Goal: Transaction & Acquisition: Purchase product/service

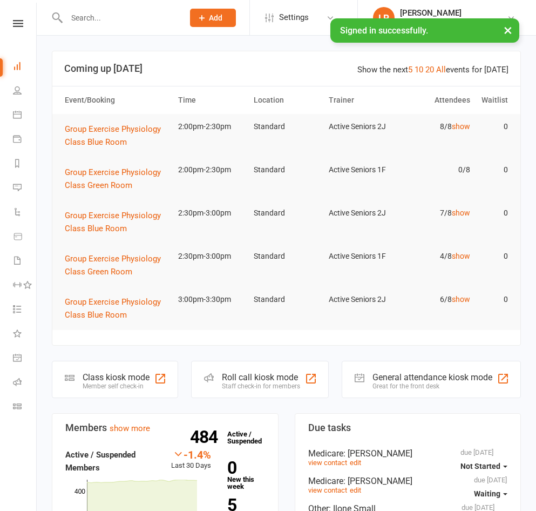
click at [176, 22] on input "text" at bounding box center [119, 17] width 113 height 15
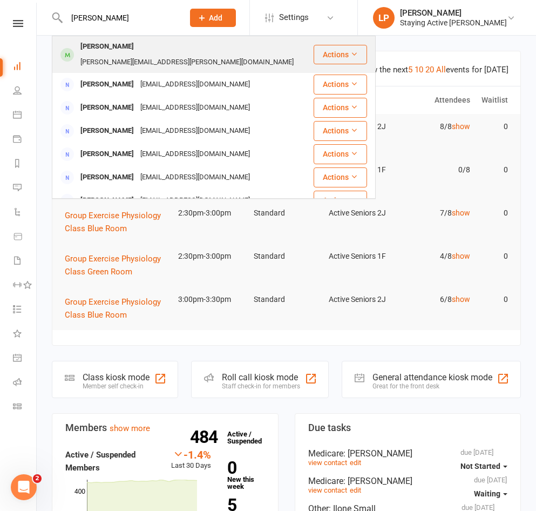
type input "marybeth"
click at [184, 55] on div "marybeth.bartholemew@gmail.com" at bounding box center [187, 63] width 220 height 16
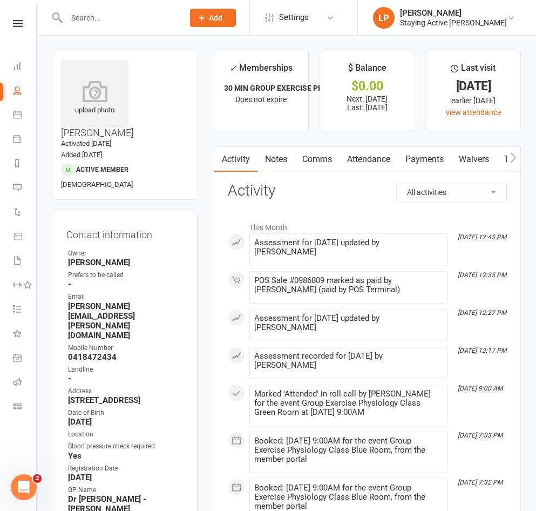
click at [417, 157] on link "Payments" at bounding box center [424, 159] width 53 height 25
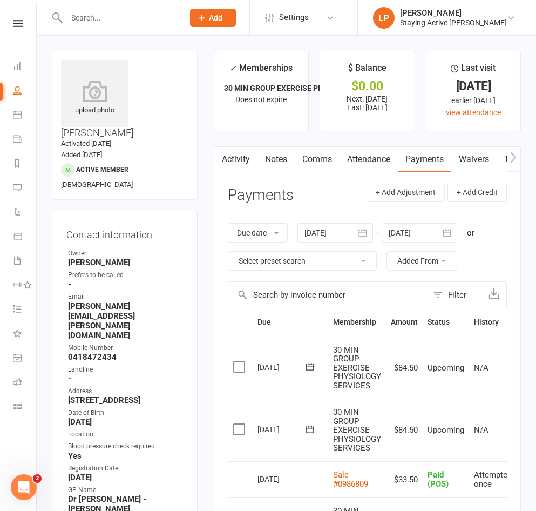
click at [513, 160] on icon "button" at bounding box center [514, 157] width 6 height 10
click at [421, 159] on link "Assessments" at bounding box center [418, 159] width 66 height 25
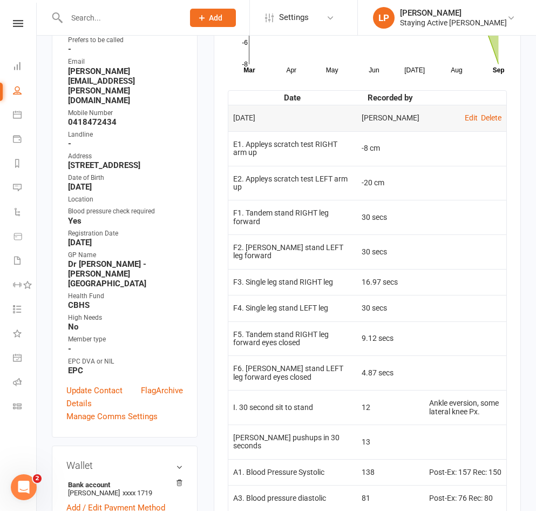
scroll to position [216, 0]
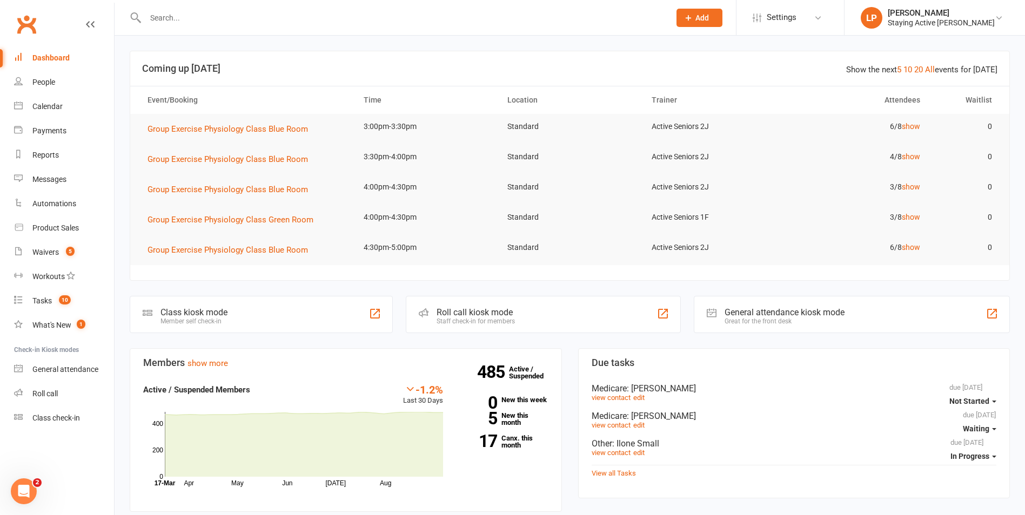
click at [536, 30] on li "LP Lewis Pedder Staying Active Gordon My profile Support & training Terms & con…" at bounding box center [934, 17] width 181 height 35
click at [536, 26] on div "Staying Active [PERSON_NAME]" at bounding box center [941, 23] width 107 height 10
click at [536, 145] on link "Sign out" at bounding box center [934, 149] width 180 height 25
click at [159, 15] on input "text" at bounding box center [402, 17] width 520 height 15
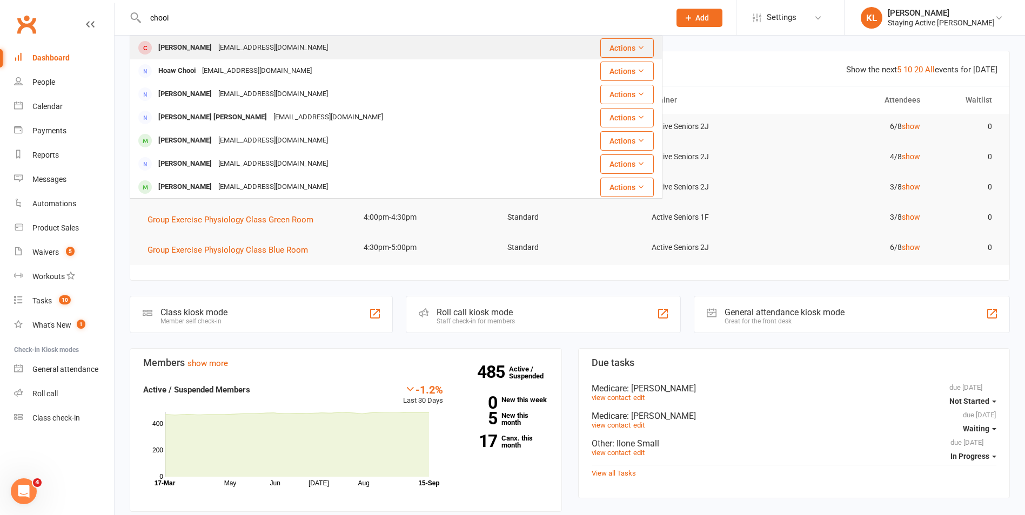
type input "chooi"
click at [189, 48] on div "[PERSON_NAME]" at bounding box center [185, 48] width 60 height 16
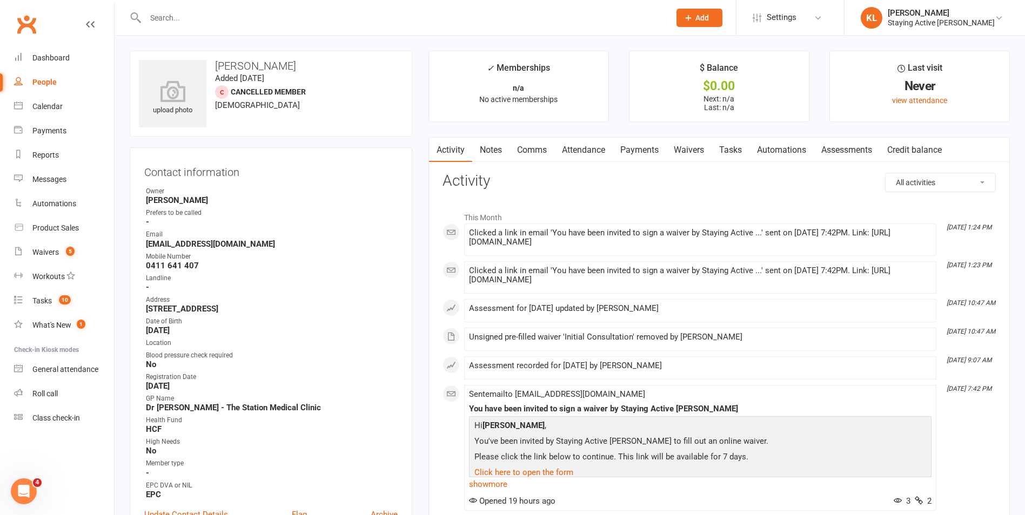
click at [642, 141] on link "Payments" at bounding box center [639, 150] width 53 height 25
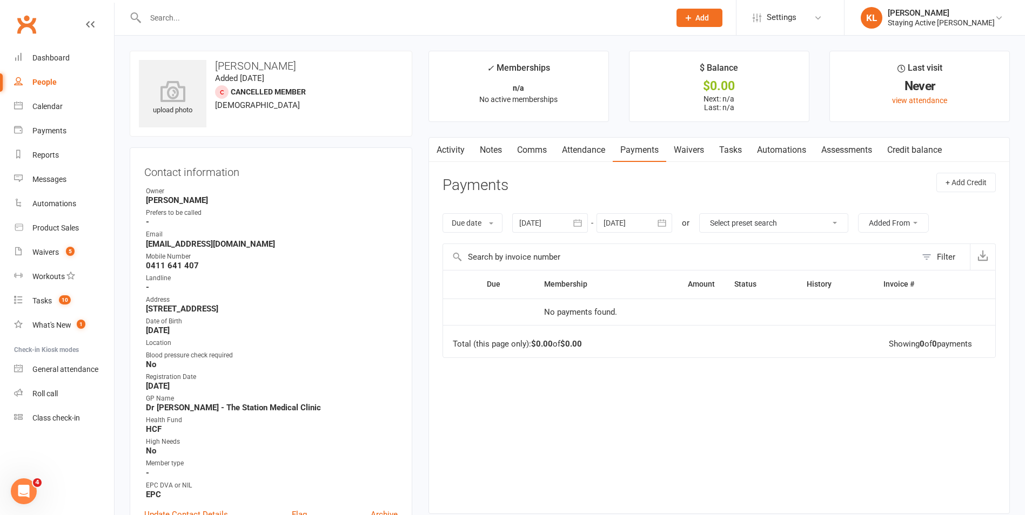
click at [676, 146] on link "Waivers" at bounding box center [688, 150] width 45 height 25
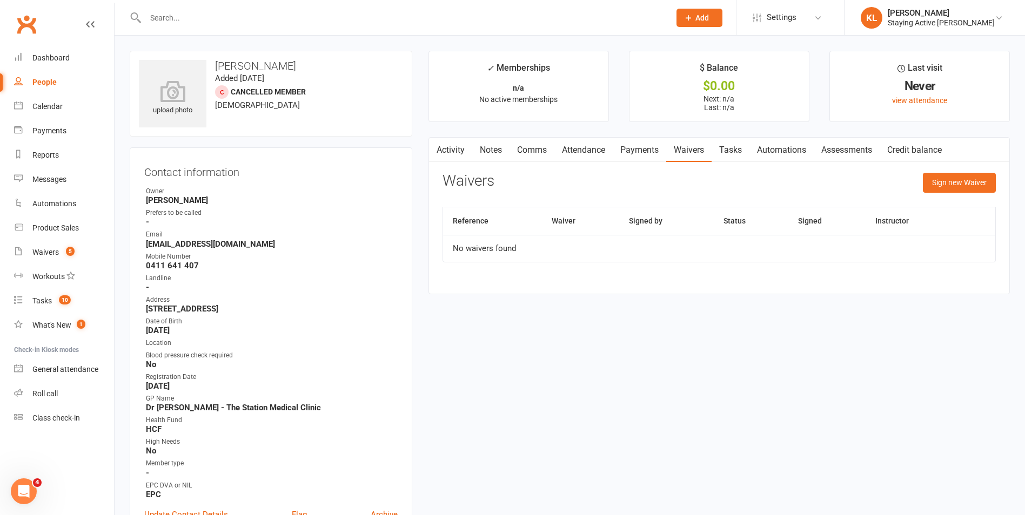
click at [452, 153] on link "Activity" at bounding box center [450, 150] width 43 height 25
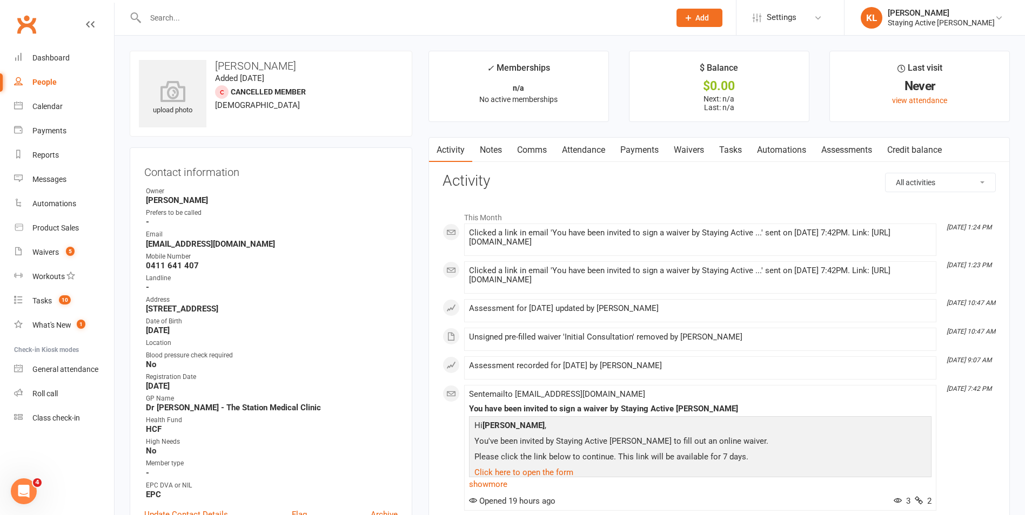
click at [212, 17] on input "text" at bounding box center [402, 17] width 520 height 15
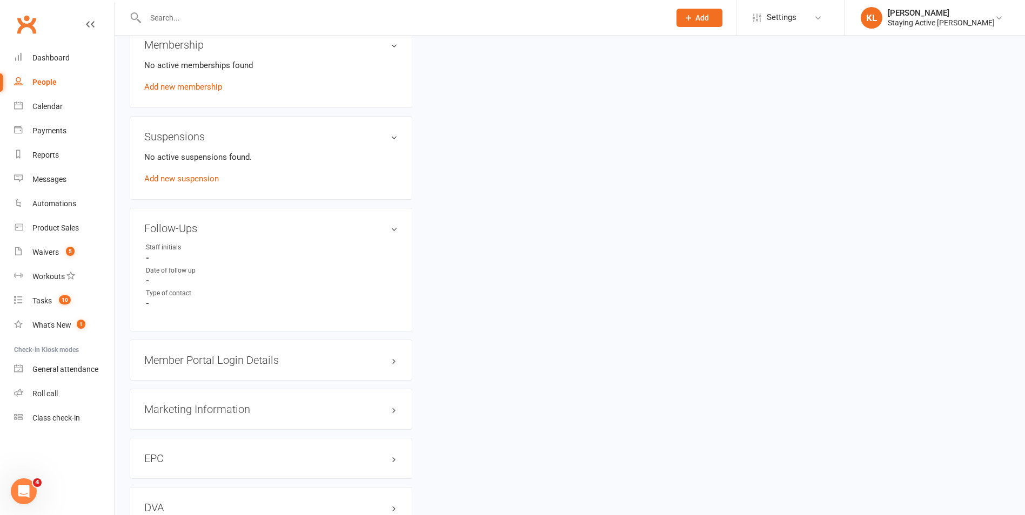
scroll to position [756, 0]
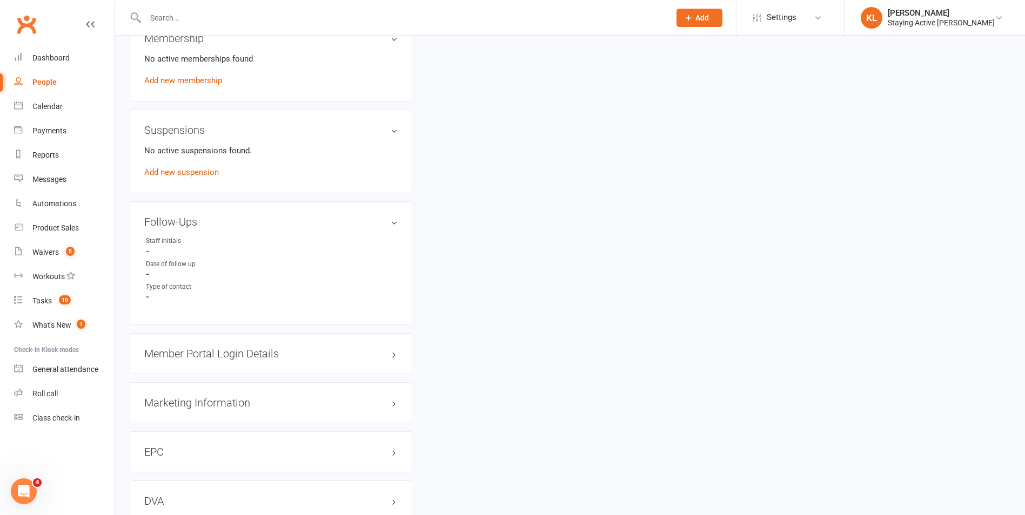
click at [187, 357] on h3 "Member Portal Login Details" at bounding box center [270, 354] width 253 height 12
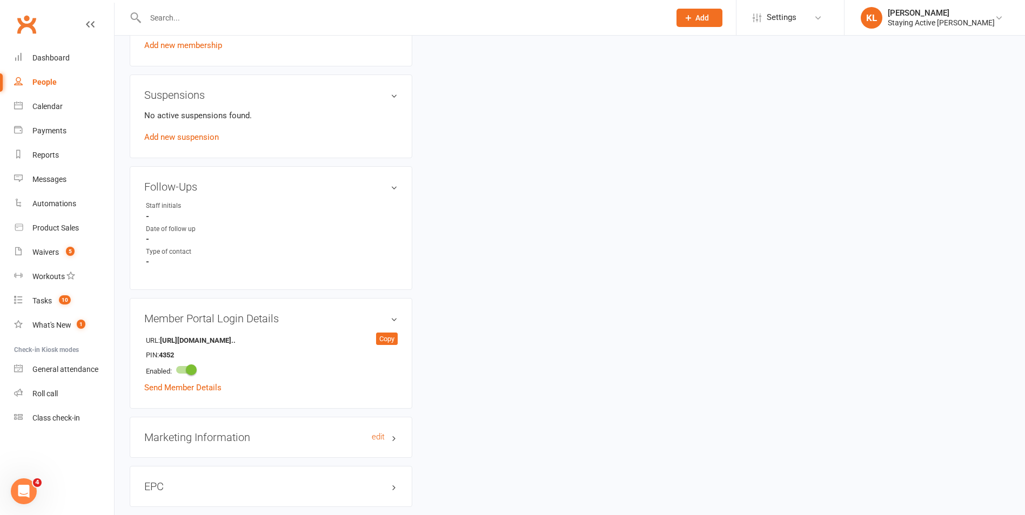
scroll to position [810, 0]
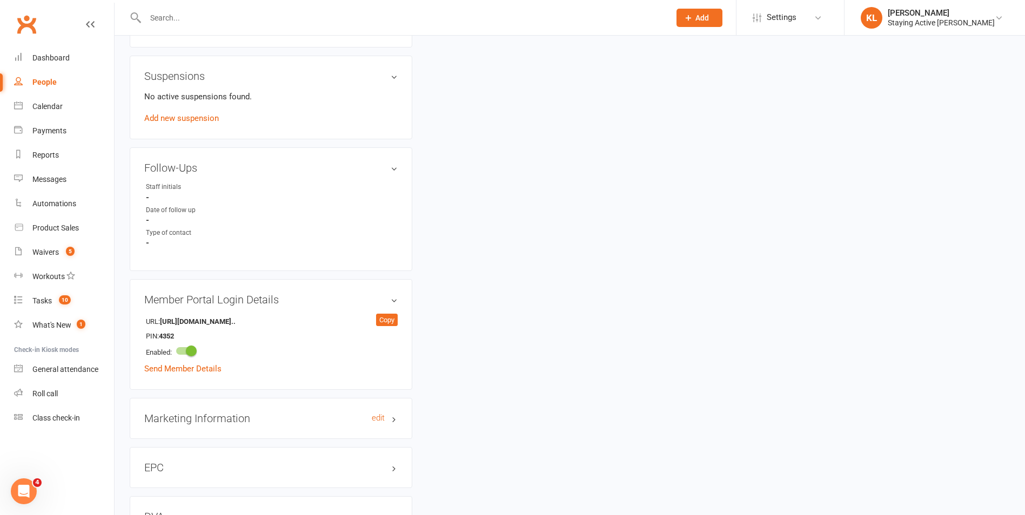
click at [200, 415] on h3 "Marketing Information edit" at bounding box center [270, 419] width 253 height 12
click at [384, 420] on link "edit" at bounding box center [378, 418] width 13 height 9
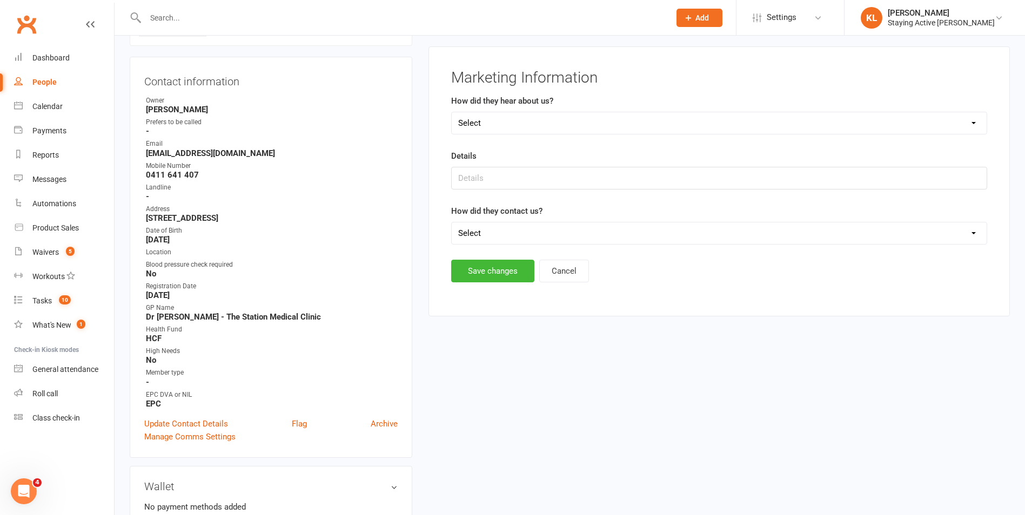
scroll to position [83, 0]
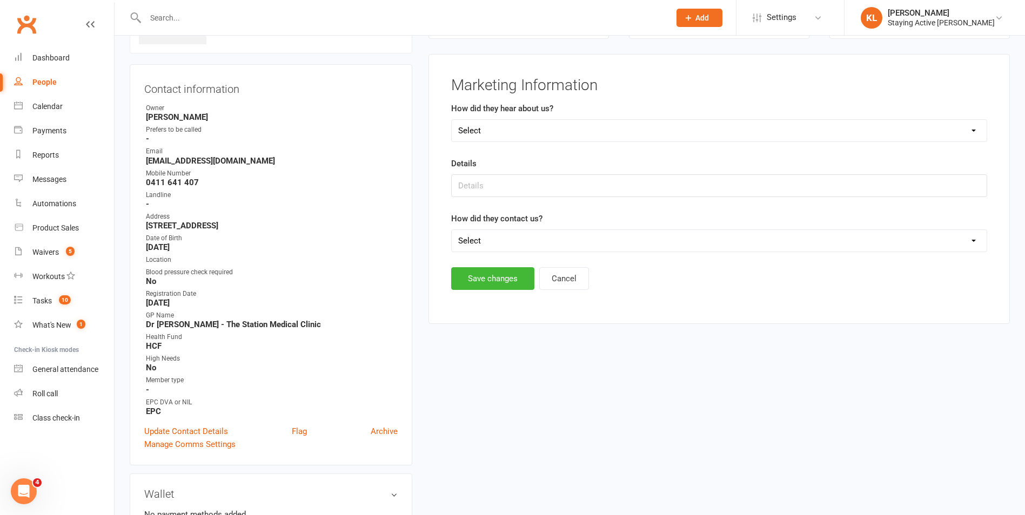
click at [498, 135] on select "Select Online- Google/Website Through A Friend TV Walk by Facebook Other GP All…" at bounding box center [719, 131] width 535 height 22
select select "GP"
click at [452, 120] on select "Select Online- Google/Website Through A Friend TV Walk by Facebook Other GP All…" at bounding box center [719, 131] width 535 height 22
click at [484, 191] on input "text" at bounding box center [719, 186] width 536 height 23
type input "Dr Ian McIntosh"
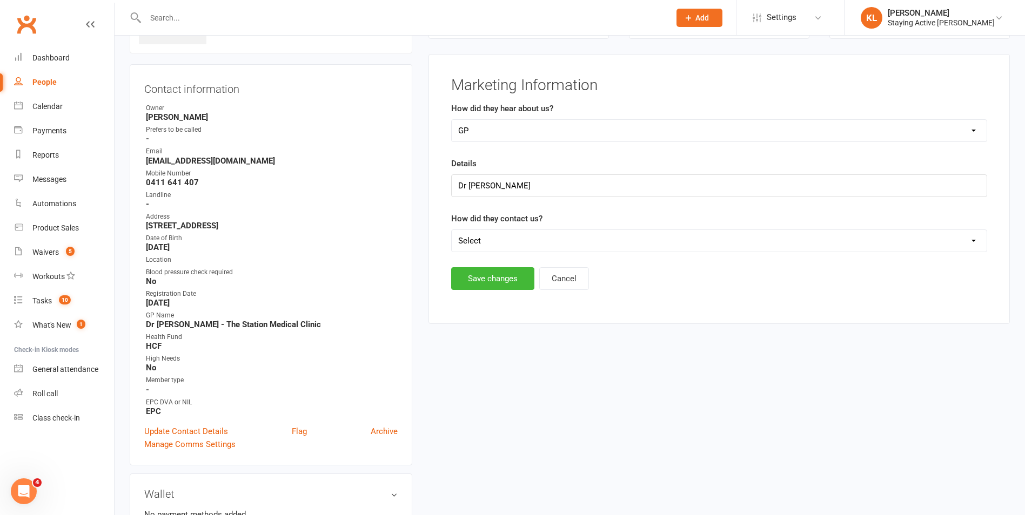
click at [488, 231] on select "Select Phone Email In-Facility" at bounding box center [719, 241] width 535 height 22
select select "In-Facility"
click at [452, 230] on select "Select Phone Email In-Facility" at bounding box center [719, 241] width 535 height 22
click at [499, 278] on button "Save changes" at bounding box center [492, 278] width 83 height 23
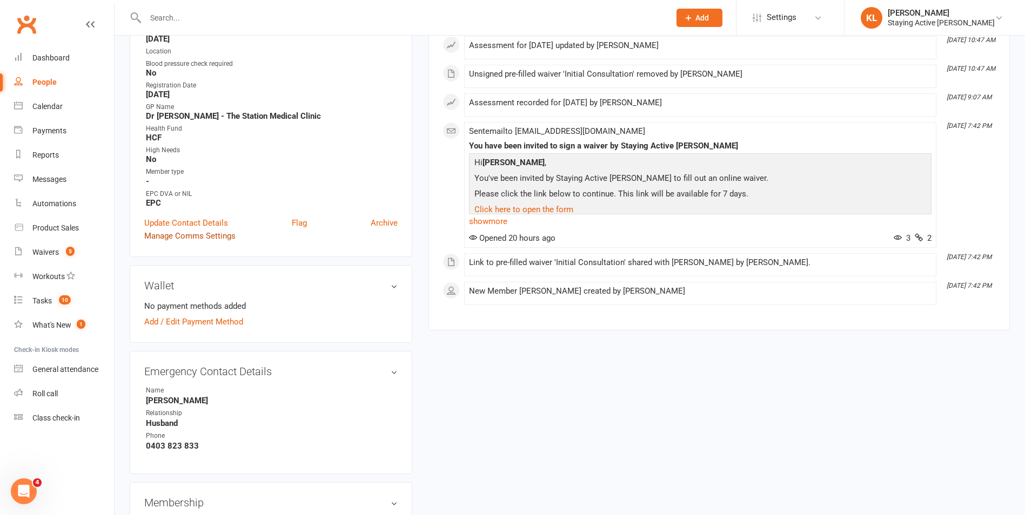
scroll to position [137, 0]
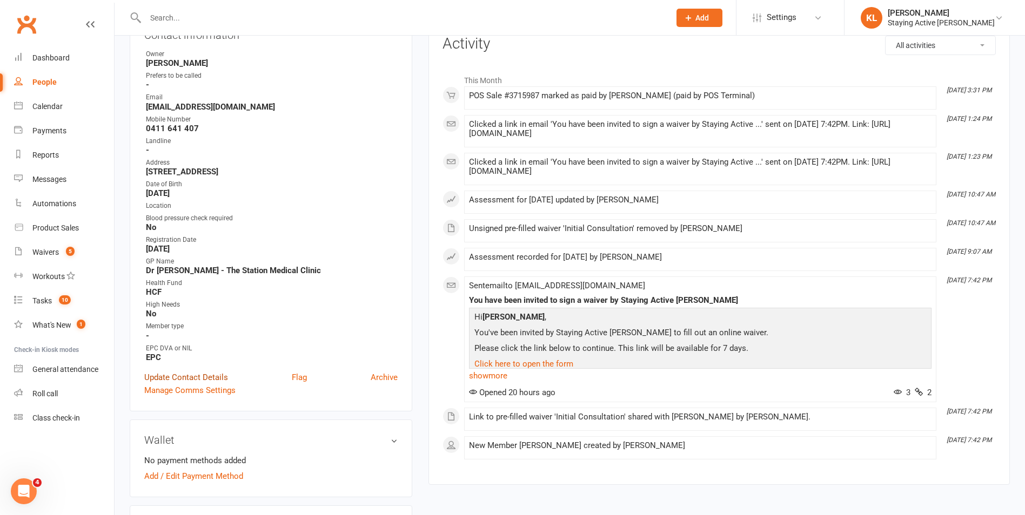
click at [170, 378] on link "Update Contact Details" at bounding box center [186, 377] width 84 height 13
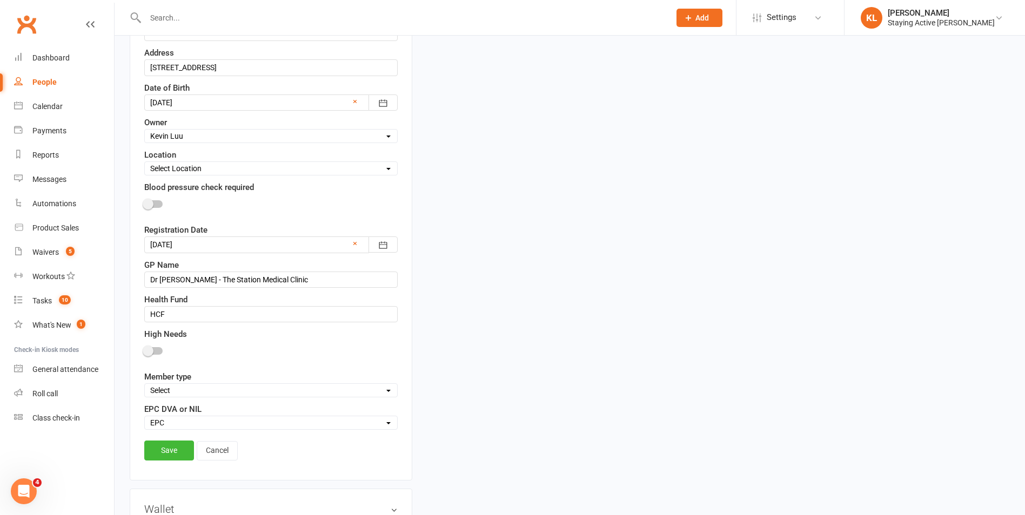
scroll to position [321, 0]
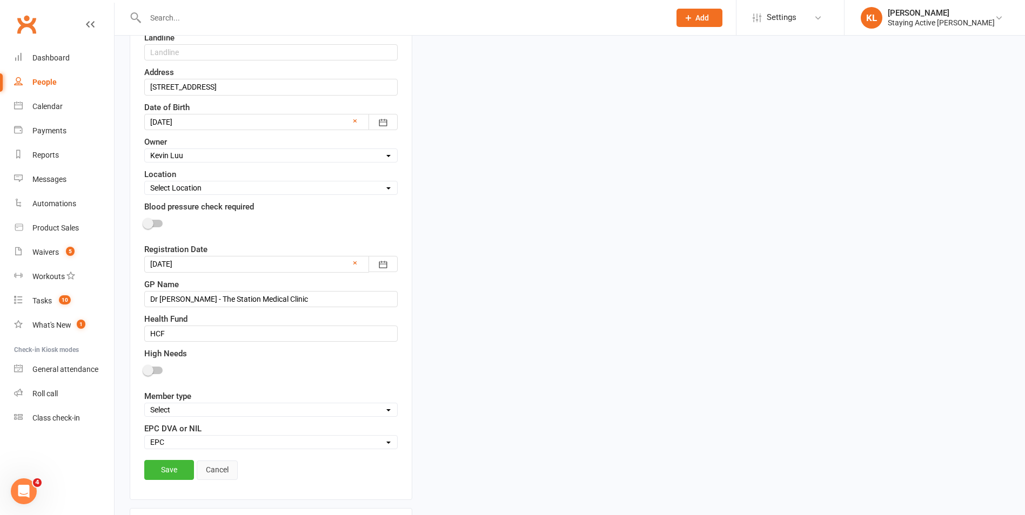
click at [225, 473] on link "Cancel" at bounding box center [217, 470] width 41 height 19
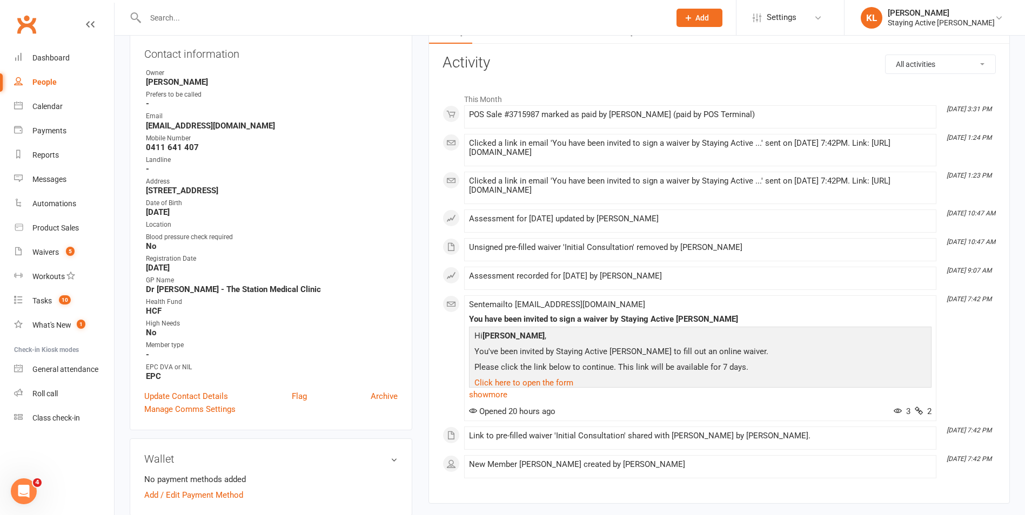
scroll to position [51, 0]
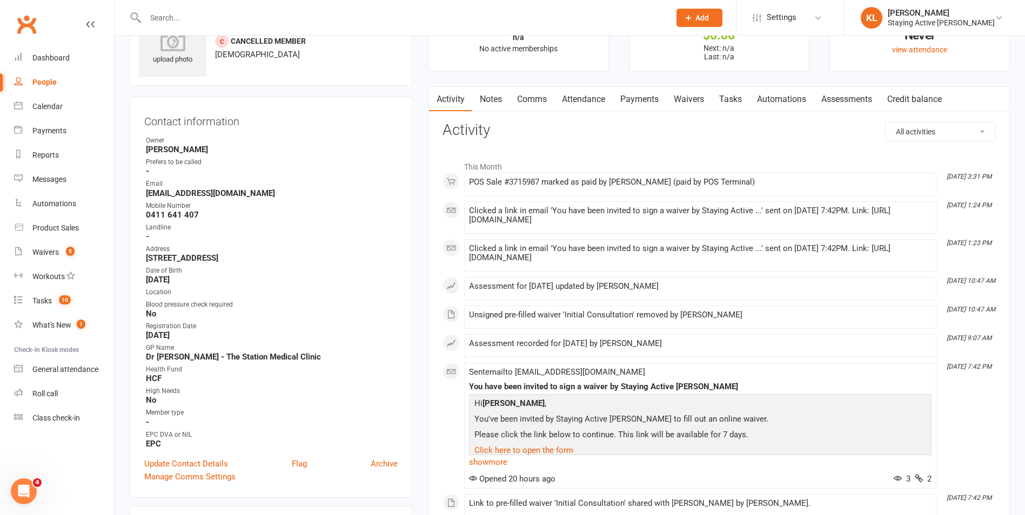
click at [423, 414] on main "✓ Memberships n/a No active memberships $ Balance $0.00 Next: n/a Last: n/a Las…" at bounding box center [719, 291] width 598 height 582
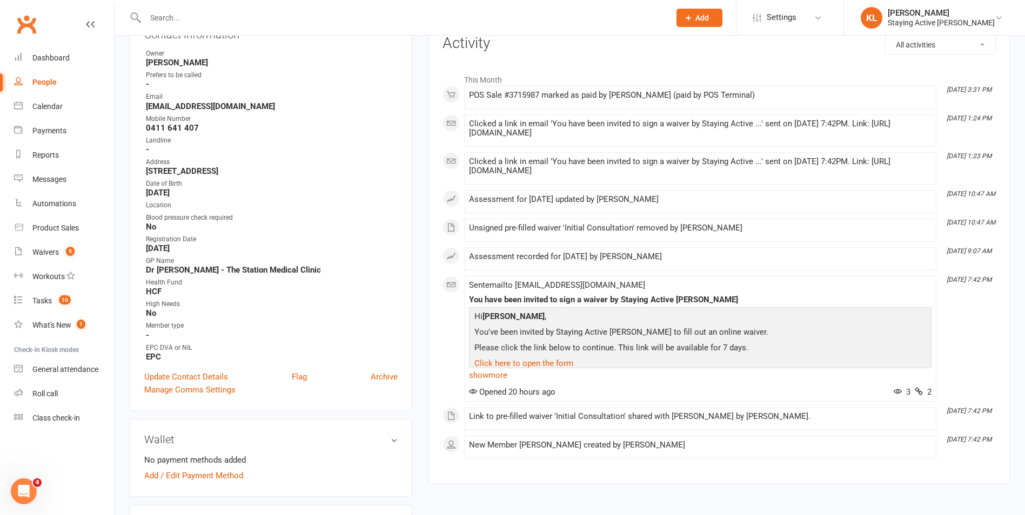
scroll to position [159, 0]
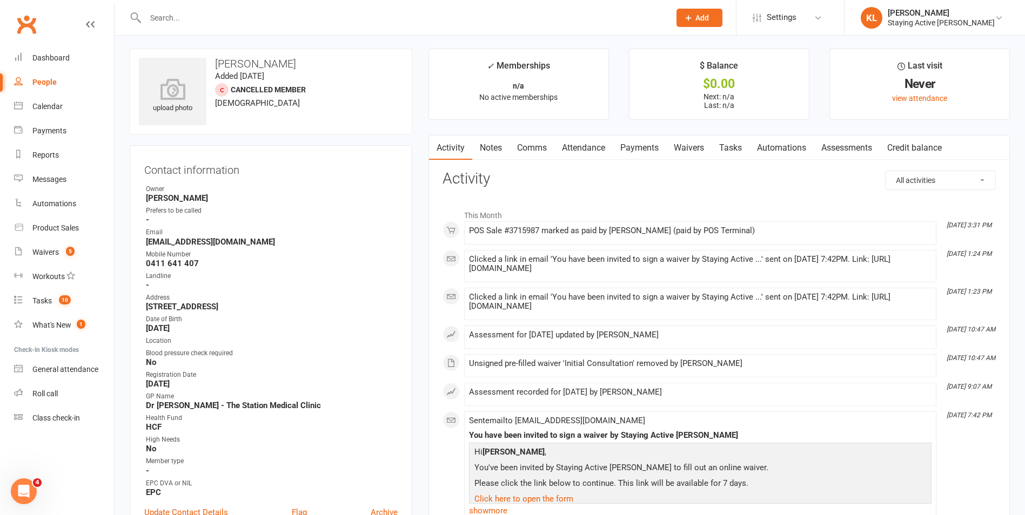
scroll to position [0, 0]
click at [704, 154] on link "Waivers" at bounding box center [688, 150] width 45 height 25
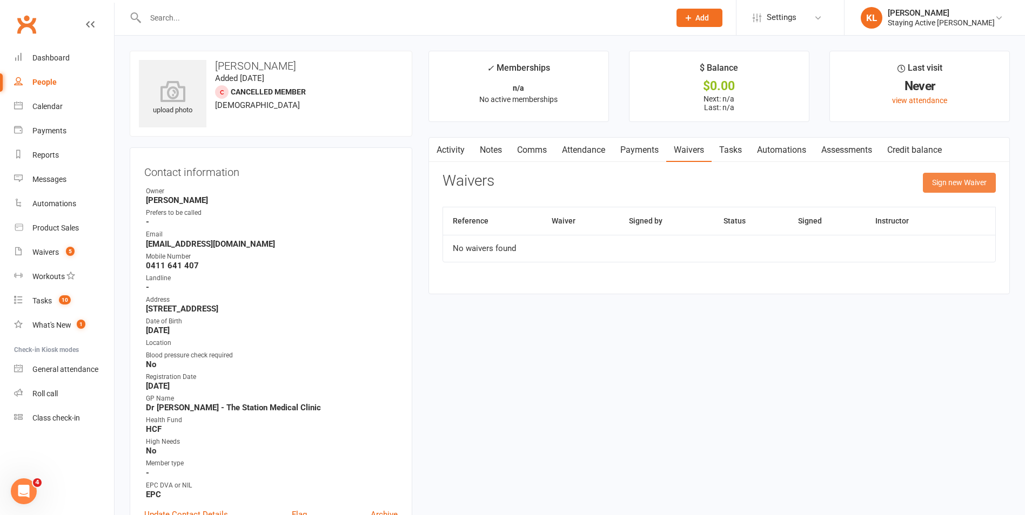
click at [949, 189] on button "Sign new Waiver" at bounding box center [959, 182] width 73 height 19
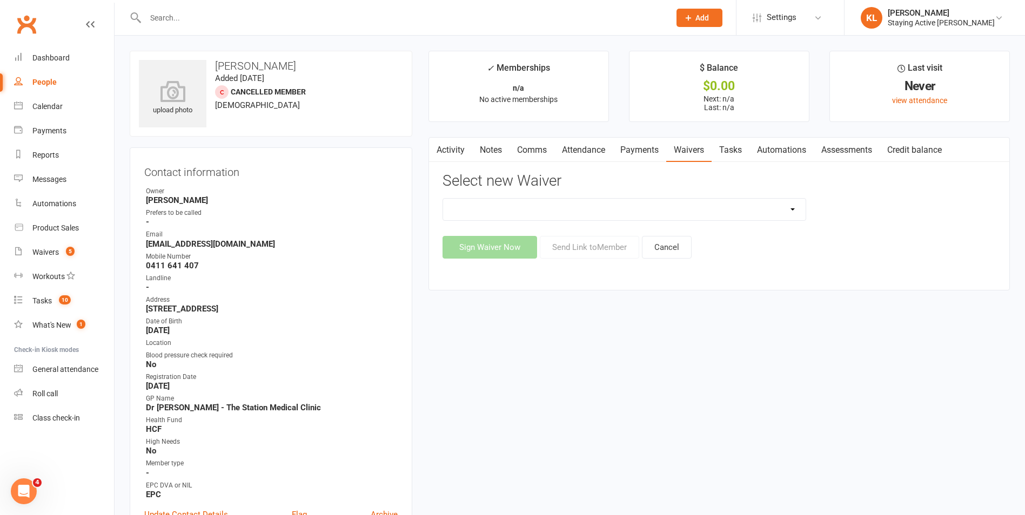
click at [491, 213] on select "Blood pressure checks and assumption of risk Direct Debit Payment Authority Ini…" at bounding box center [624, 210] width 363 height 22
select select "1546"
click at [443, 199] on select "Blood pressure checks and assumption of risk Direct Debit Payment Authority Ini…" at bounding box center [624, 210] width 363 height 22
click at [521, 249] on button "Sign Waiver Now" at bounding box center [489, 247] width 95 height 23
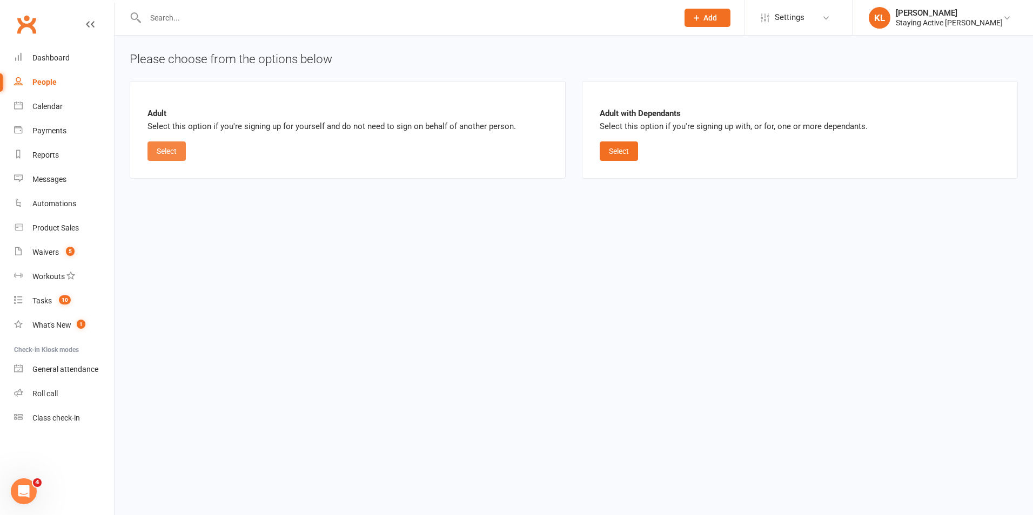
click at [169, 150] on button "Select" at bounding box center [166, 151] width 38 height 19
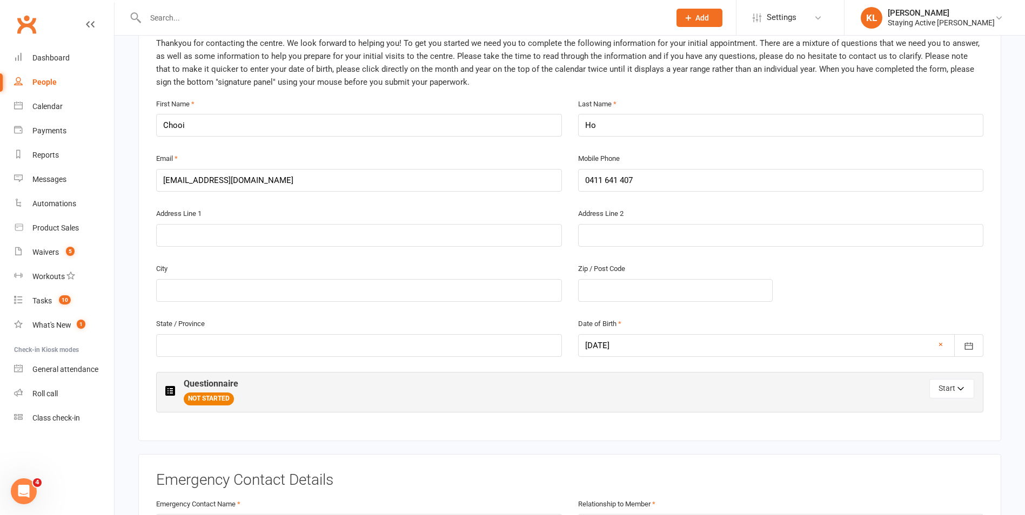
scroll to position [270, 0]
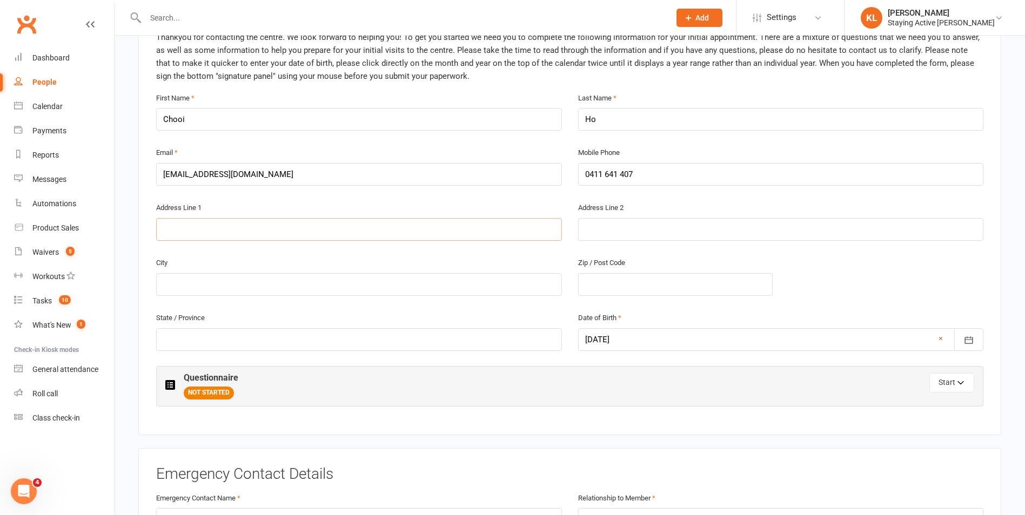
click at [210, 223] on input "text" at bounding box center [359, 229] width 406 height 23
type input "43 Rosebery Road"
click at [192, 286] on input "text" at bounding box center [359, 284] width 406 height 23
type input "Killara"
click at [596, 281] on input "text" at bounding box center [675, 284] width 194 height 23
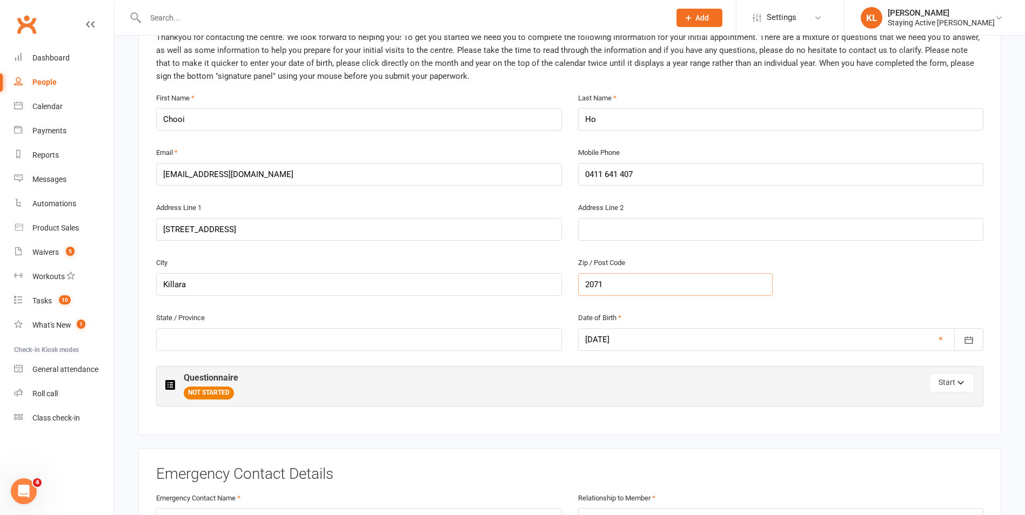
type input "2071"
click at [227, 338] on input "text" at bounding box center [359, 339] width 406 height 23
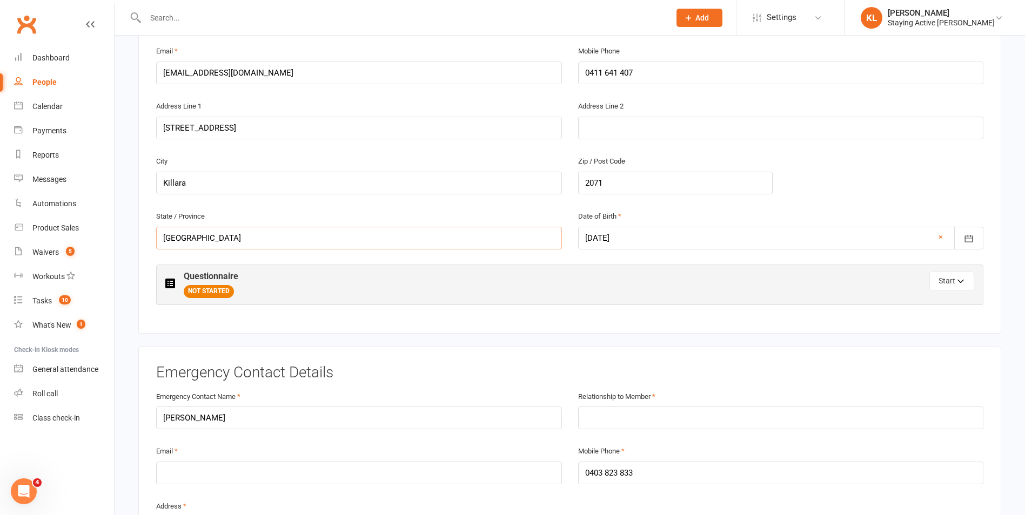
scroll to position [432, 0]
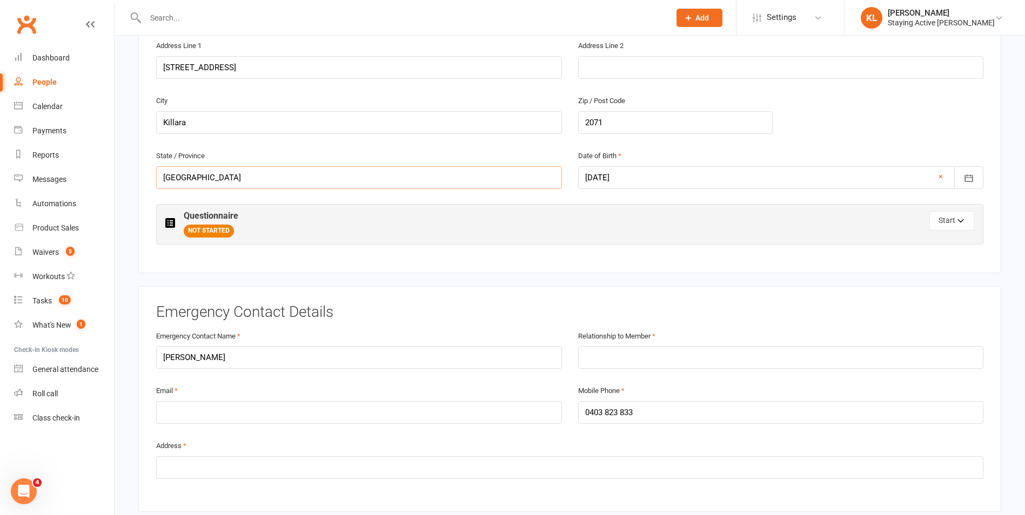
type input "NSW"
click at [204, 408] on input "email" at bounding box center [359, 412] width 406 height 23
type input "rodneygho@gmail.com"
click at [171, 465] on input "text" at bounding box center [569, 468] width 827 height 23
type input "43 Rosebery Road Killara NSW 2071"
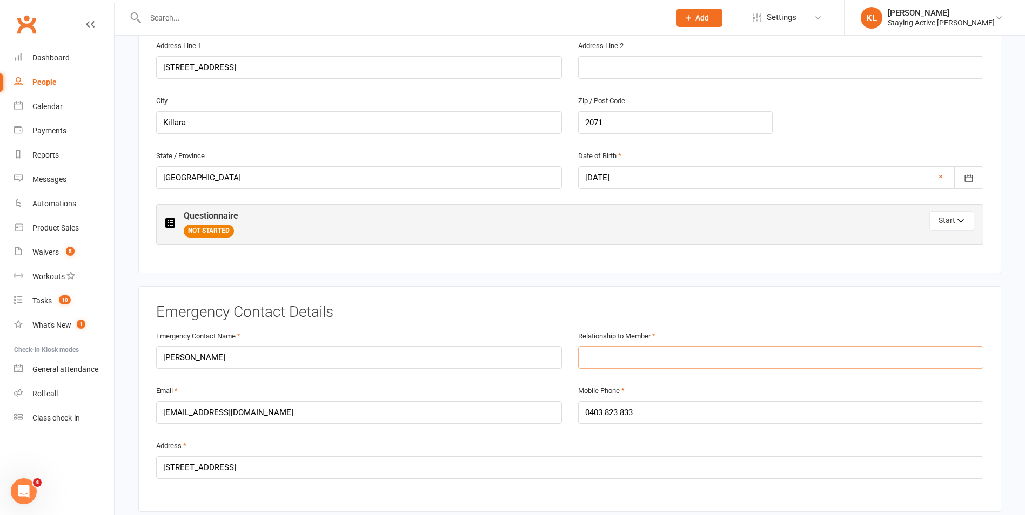
click at [584, 360] on input "text" at bounding box center [781, 357] width 406 height 23
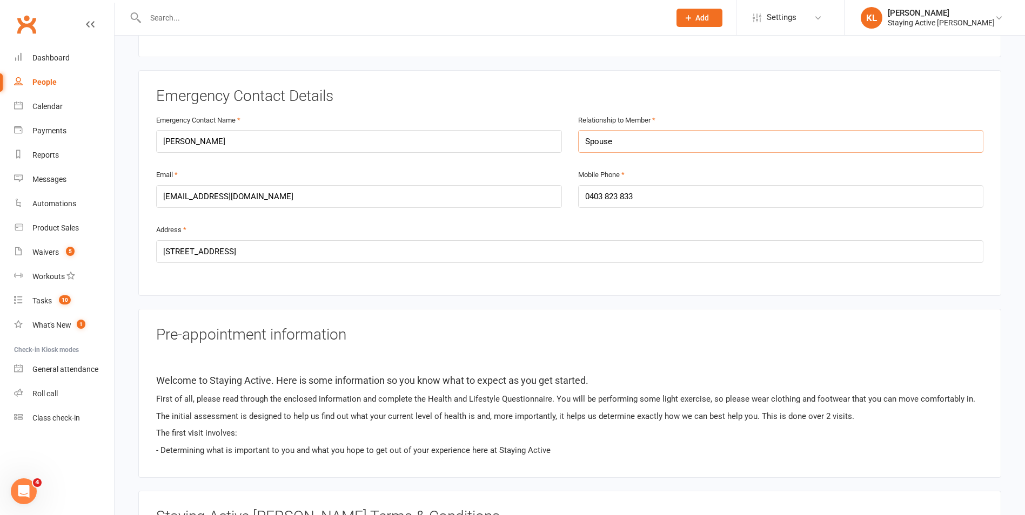
scroll to position [486, 0]
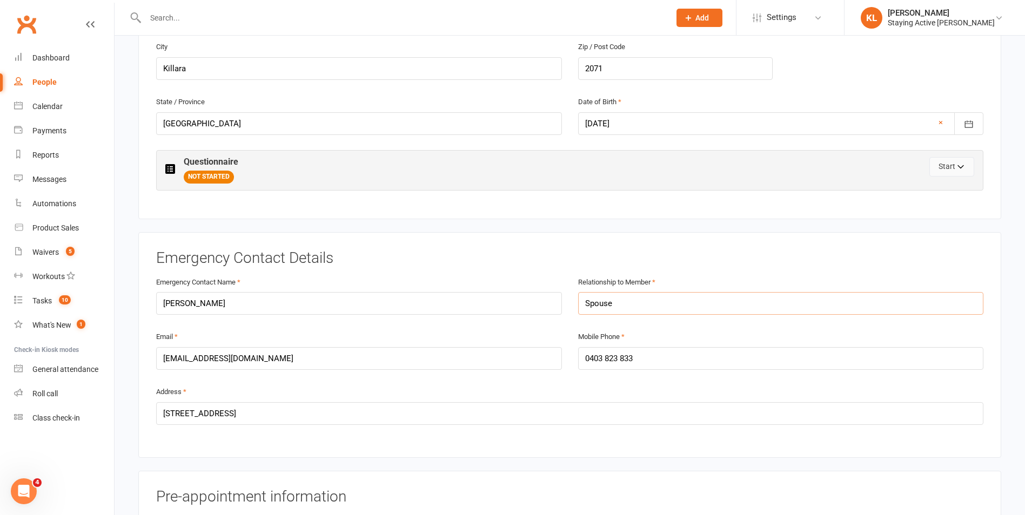
type input "Spouse"
click at [942, 167] on button "Start" at bounding box center [951, 166] width 45 height 19
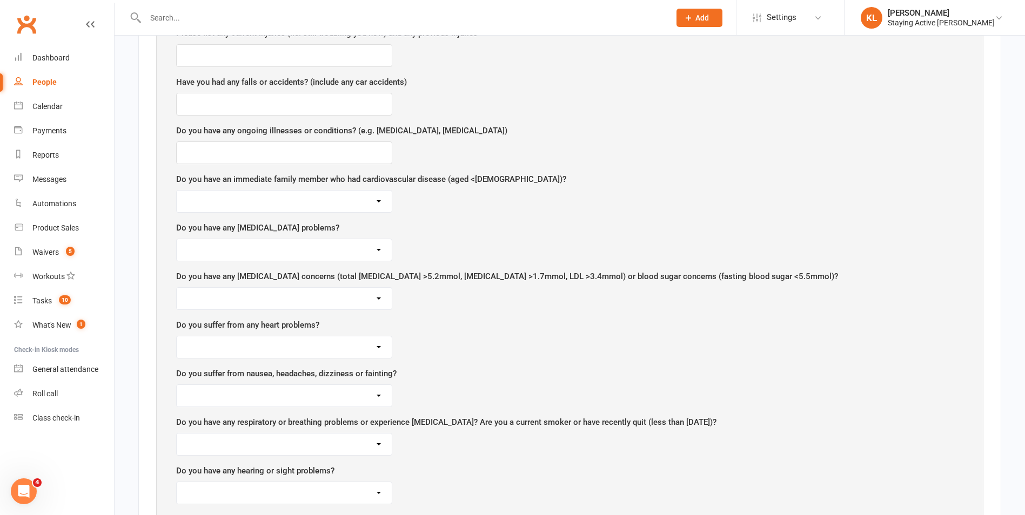
scroll to position [810, 0]
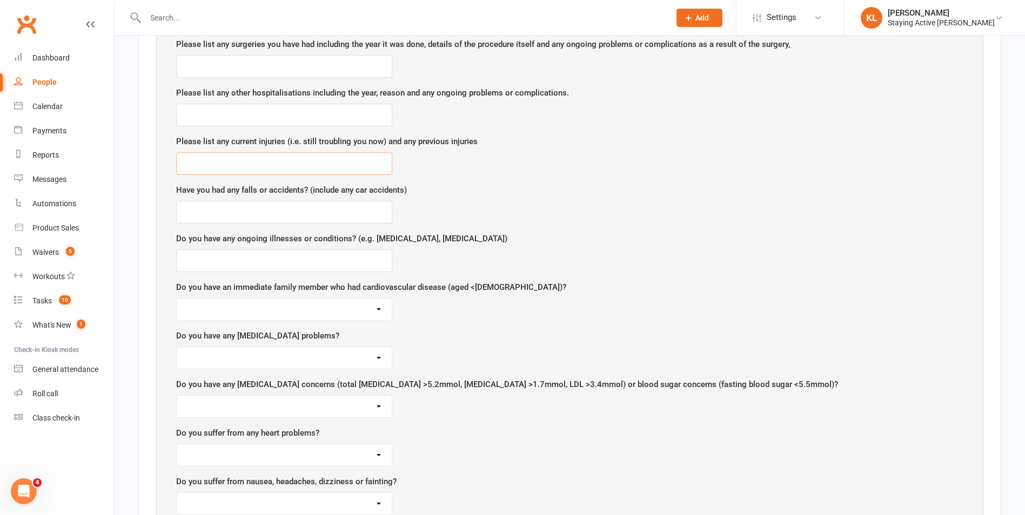
click at [240, 161] on input "text" at bounding box center [284, 163] width 216 height 23
type input "No"
drag, startPoint x: 186, startPoint y: 211, endPoint x: 212, endPoint y: 199, distance: 29.0
click at [193, 209] on input "text" at bounding box center [284, 212] width 216 height 23
type input "y"
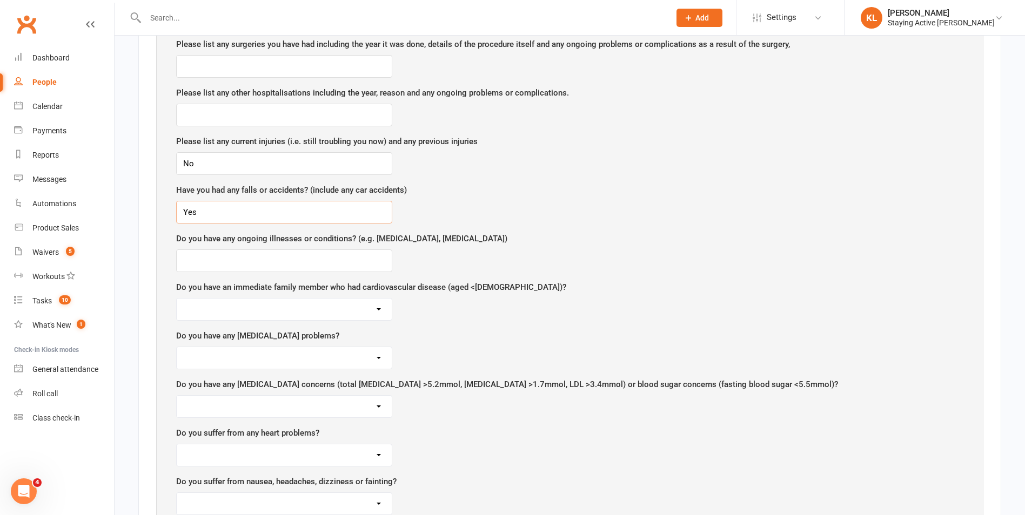
type input "Yes"
click at [212, 258] on input "text" at bounding box center [284, 261] width 216 height 23
type input "Osteoporosis"
click at [206, 308] on select "Yes No Unsure" at bounding box center [284, 310] width 215 height 22
select select "No"
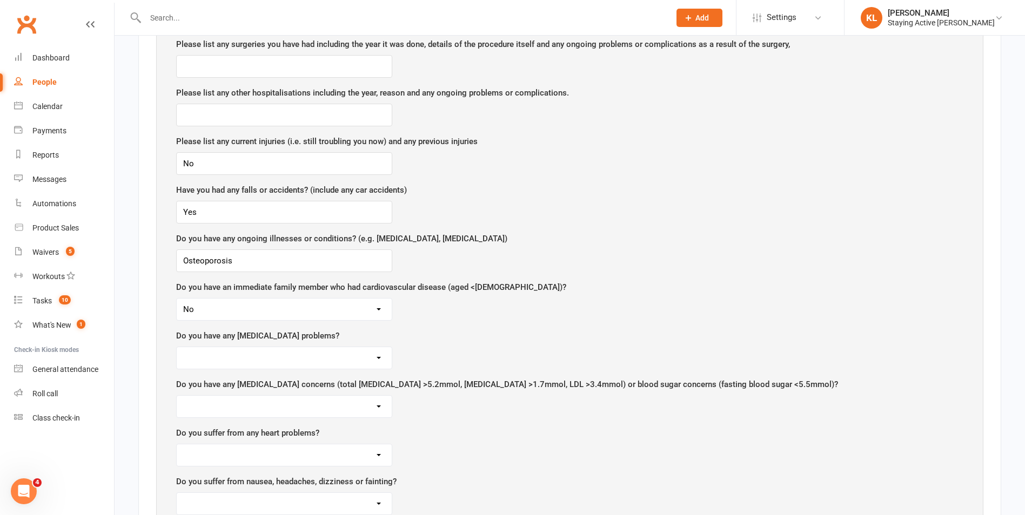
click at [177, 299] on select "Yes No Unsure" at bounding box center [284, 310] width 215 height 22
click at [193, 359] on select "Yes No Unsure" at bounding box center [284, 358] width 215 height 22
select select "No"
click at [177, 347] on select "Yes No Unsure" at bounding box center [284, 358] width 215 height 22
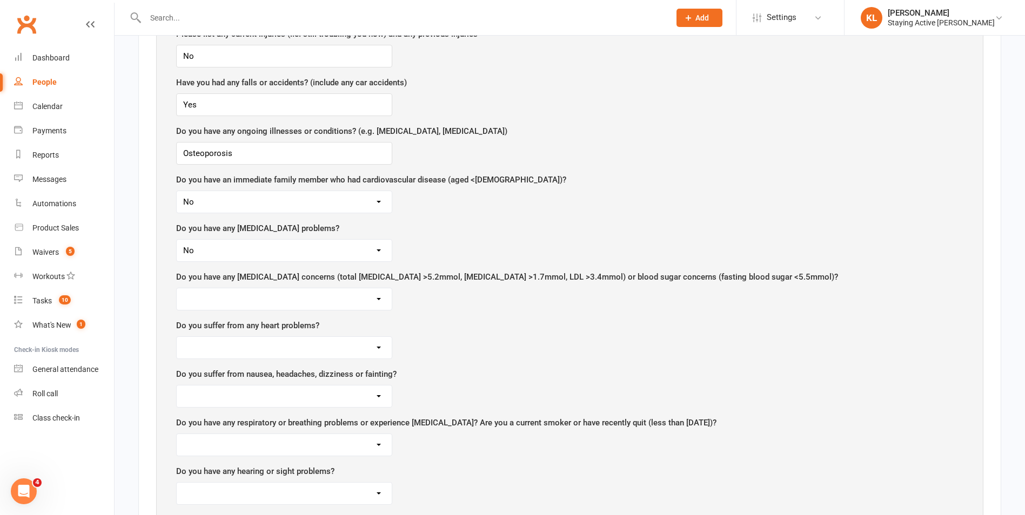
scroll to position [918, 0]
click at [198, 350] on select "Yes No Unsure Yes and I experience chest pain or dizziness during exercise" at bounding box center [284, 348] width 215 height 22
select select "No"
click at [177, 337] on select "Yes No Unsure Yes and I experience chest pain or dizziness during exercise" at bounding box center [284, 348] width 215 height 22
click at [200, 388] on select "Yes I suffer from nausea No Unsure Yes I suffer from headaches Yes I suffer fro…" at bounding box center [284, 396] width 215 height 22
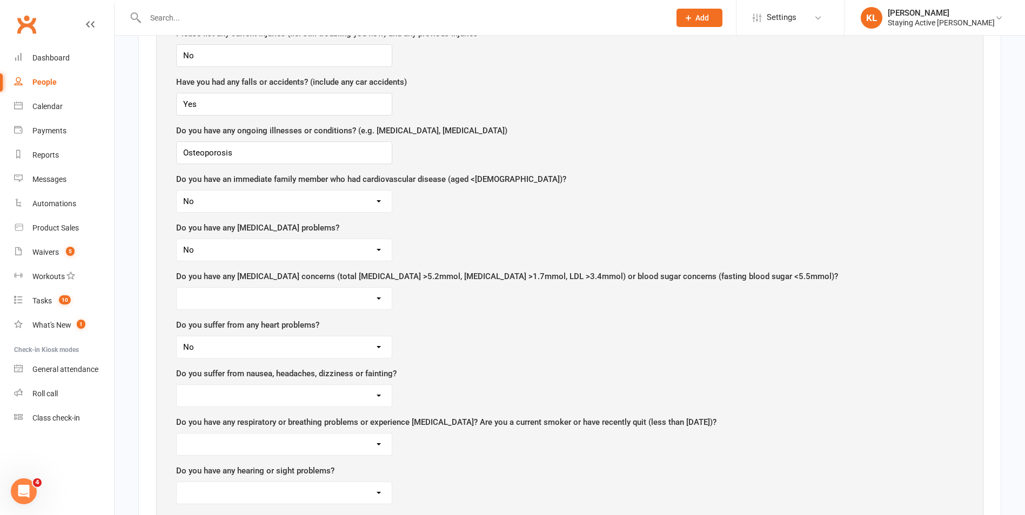
select select "No"
click at [177, 385] on select "Yes I suffer from nausea No Unsure Yes I suffer from headaches Yes I suffer fro…" at bounding box center [284, 396] width 215 height 22
click at [235, 301] on select "Yes I have cholesterol concerns No Unsure Yes I have blood sugar concerns Yes I…" at bounding box center [284, 299] width 215 height 22
select select "No"
click at [177, 288] on select "Yes I have cholesterol concerns No Unsure Yes I have blood sugar concerns Yes I…" at bounding box center [284, 299] width 215 height 22
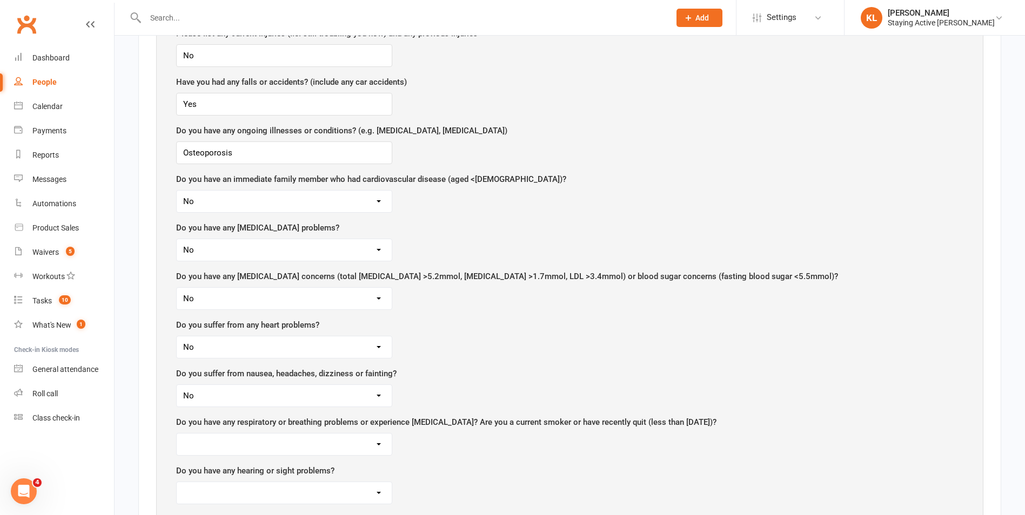
click at [253, 450] on select "Yes I have respiratory problems No Unsure Yes I experience shortness of breath …" at bounding box center [284, 445] width 215 height 22
select select "No"
click at [177, 434] on select "Yes I have respiratory problems No Unsure Yes I experience shortness of breath …" at bounding box center [284, 445] width 215 height 22
click at [207, 489] on select "Yes I have hearing problems No Unsure Yes I have vision problems Yes I have bot…" at bounding box center [284, 493] width 215 height 22
select select "No"
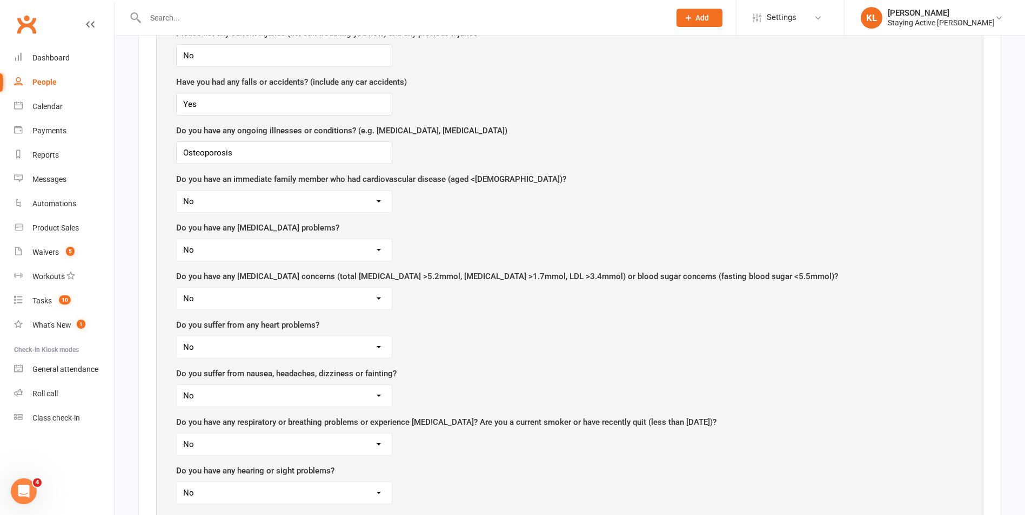
click at [177, 482] on select "Yes I have hearing problems No Unsure Yes I have vision problems Yes I have bot…" at bounding box center [284, 493] width 215 height 22
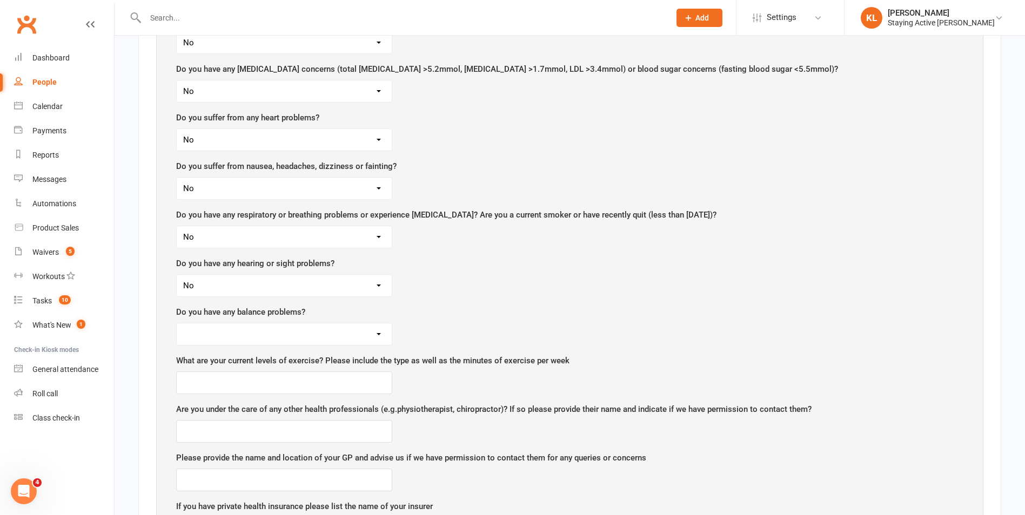
scroll to position [1189, 0]
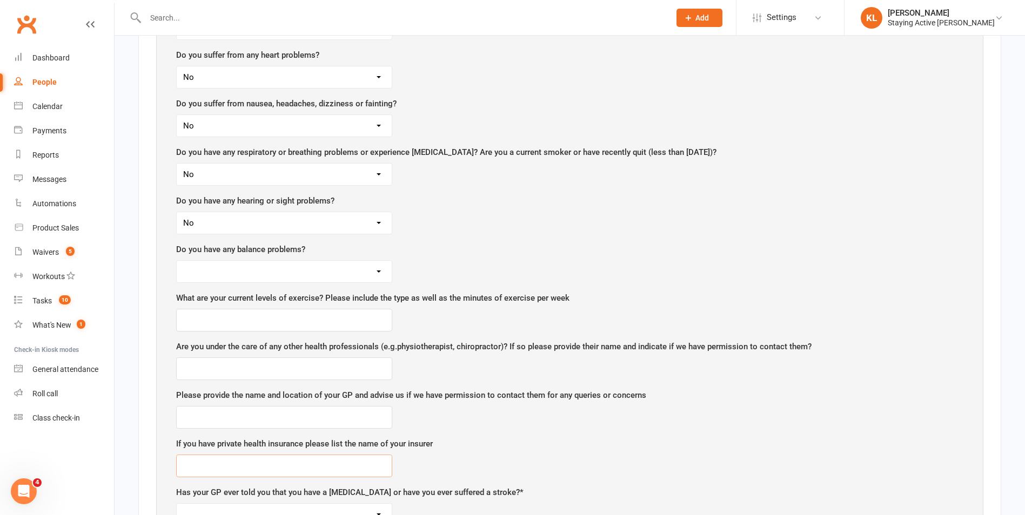
click at [228, 466] on input "text" at bounding box center [284, 466] width 216 height 23
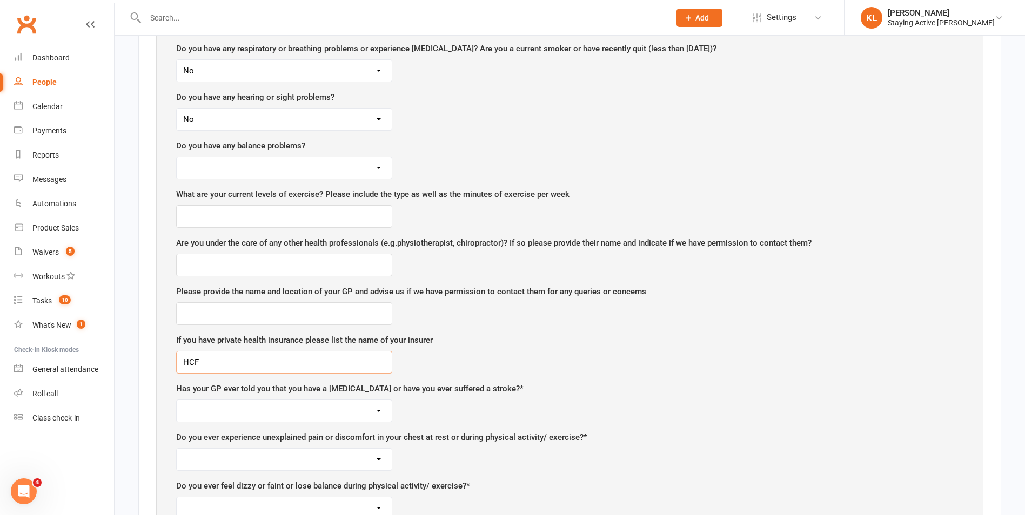
scroll to position [1297, 0]
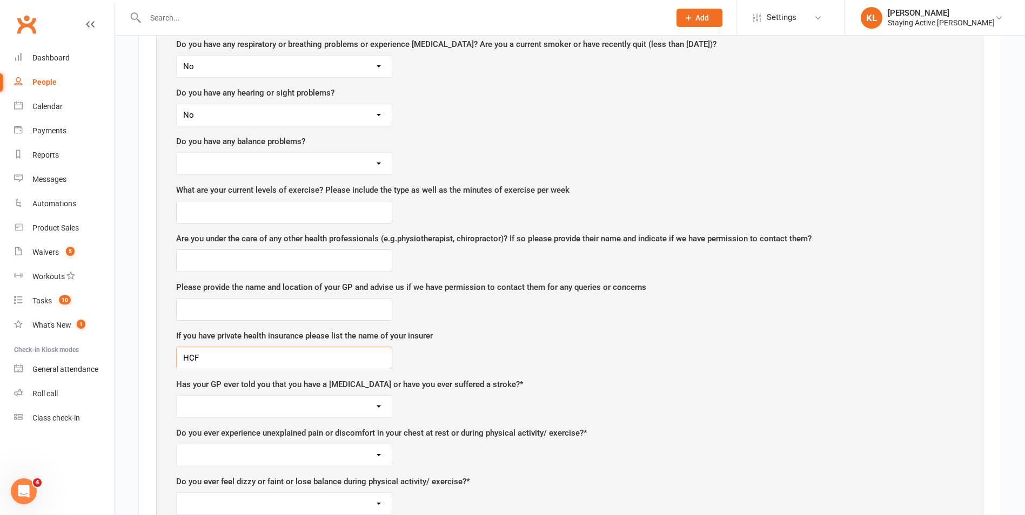
type input "HCF"
click at [237, 406] on select "Yes No" at bounding box center [284, 407] width 215 height 22
select select "No"
click at [177, 396] on select "Yes No" at bounding box center [284, 407] width 215 height 22
click at [228, 466] on select "Yes No" at bounding box center [284, 456] width 215 height 22
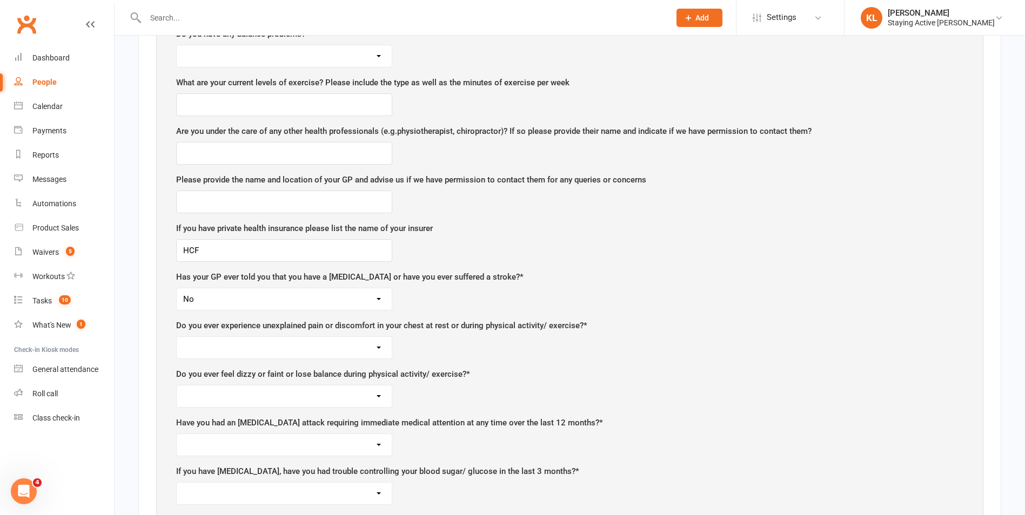
scroll to position [1405, 0]
click at [209, 351] on select "Yes No" at bounding box center [284, 348] width 215 height 22
click at [444, 353] on div "Do you ever experience unexplained pain or discomfort in your chest at rest or …" at bounding box center [569, 339] width 787 height 40
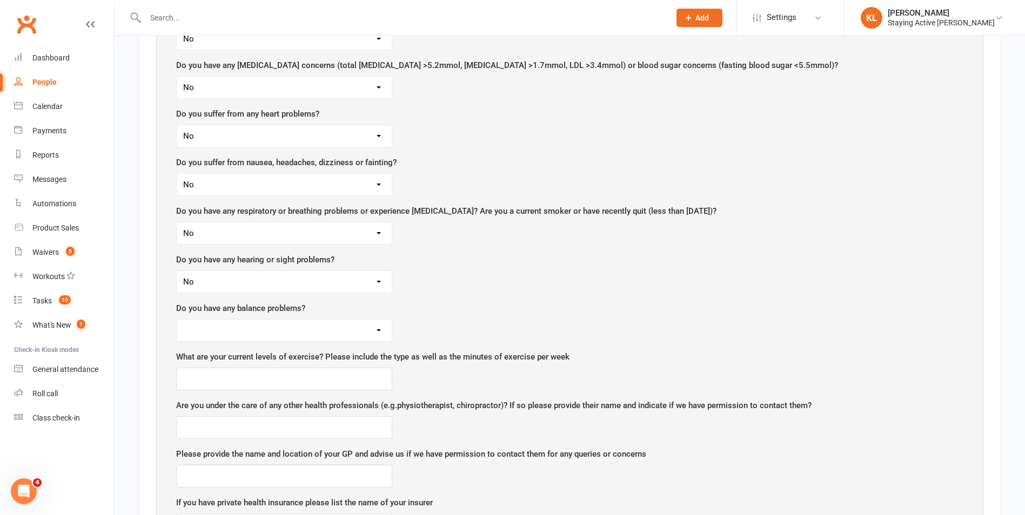
scroll to position [860, 0]
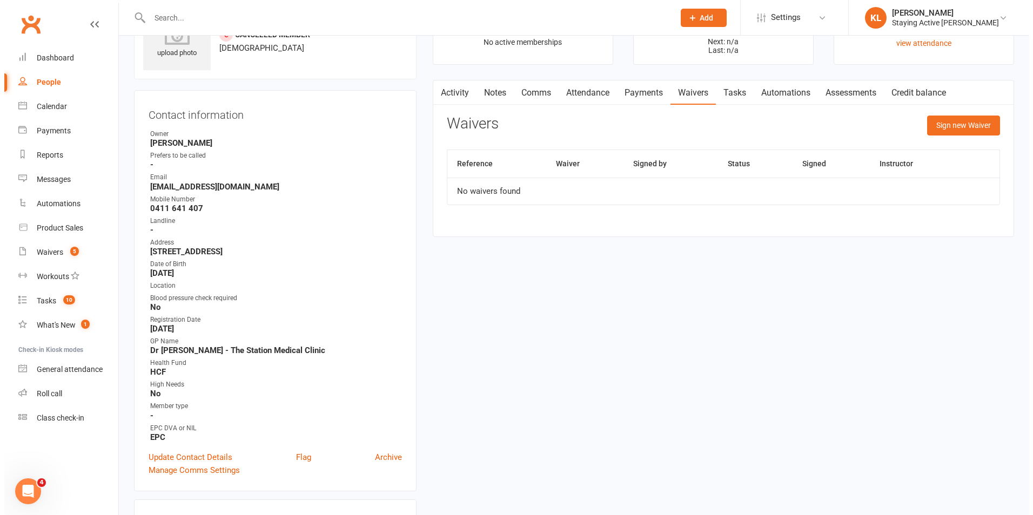
scroll to position [108, 0]
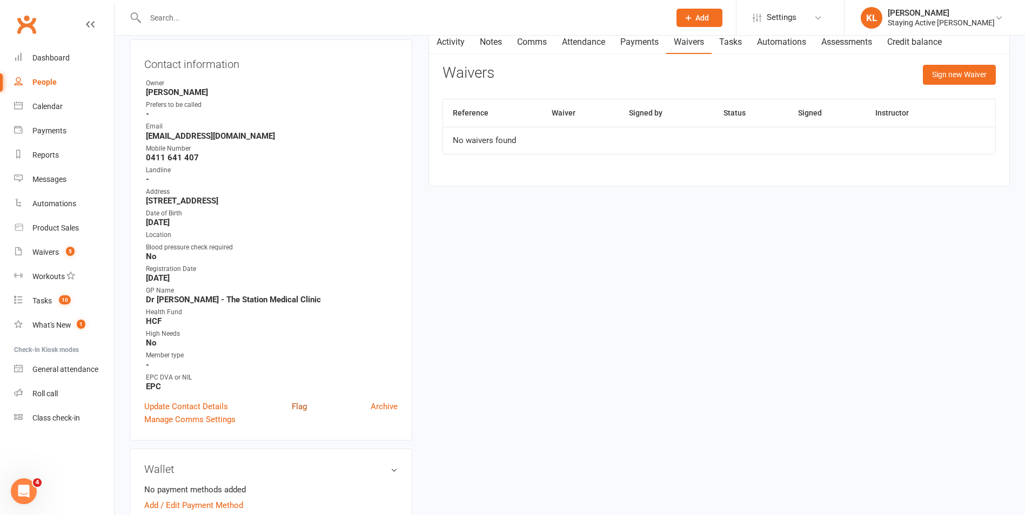
click at [305, 406] on link "Flag" at bounding box center [299, 406] width 15 height 13
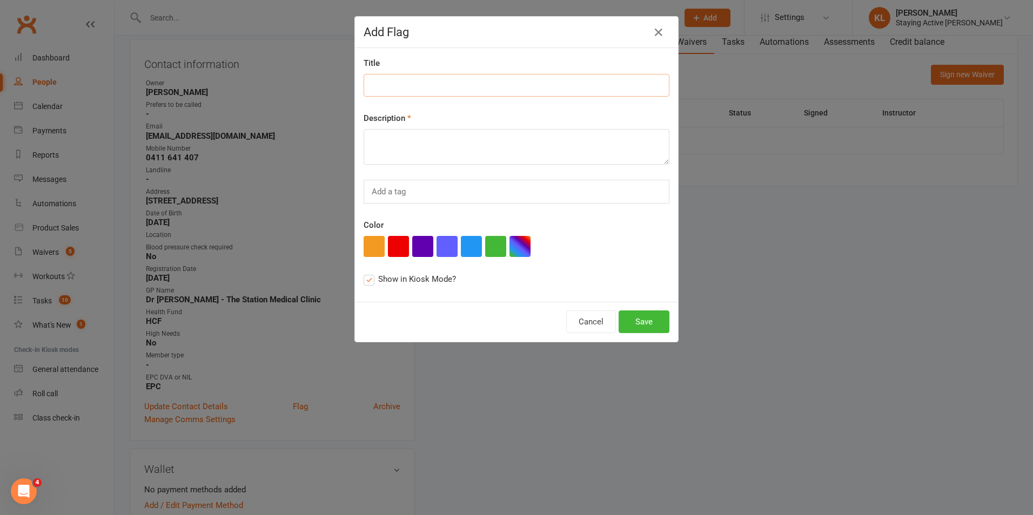
click at [382, 85] on input at bounding box center [517, 85] width 306 height 23
type input "New member"
click at [378, 133] on textarea at bounding box center [517, 147] width 306 height 36
click at [392, 216] on div "Title New member Description Goals: Strength & balance Add a tag Color Show in …" at bounding box center [516, 175] width 323 height 254
click at [483, 140] on textarea "Goals: Strength & balance" at bounding box center [517, 147] width 306 height 36
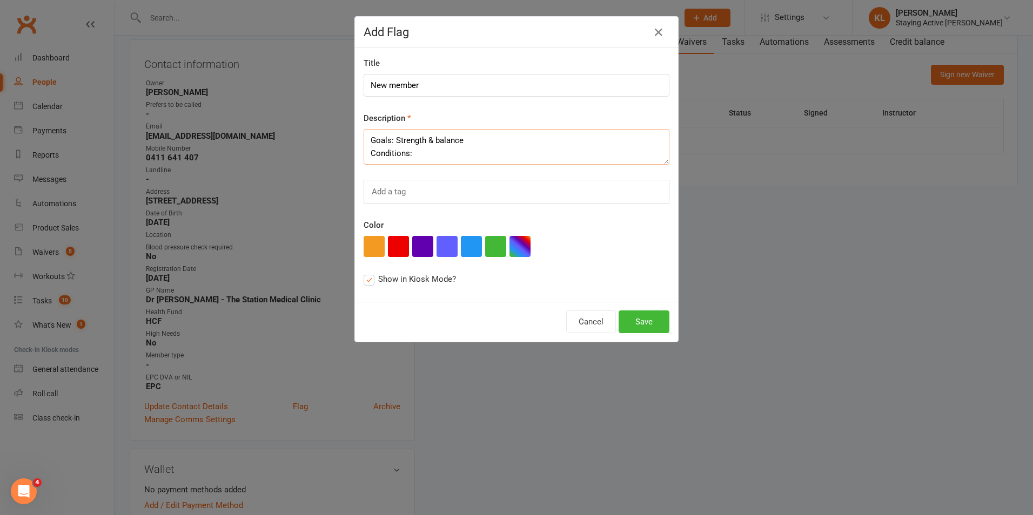
paste textarea "Asthma, Osteoporosis, Eczema, L-Breast cancer (2020), L-frozen shoulder (2021),…"
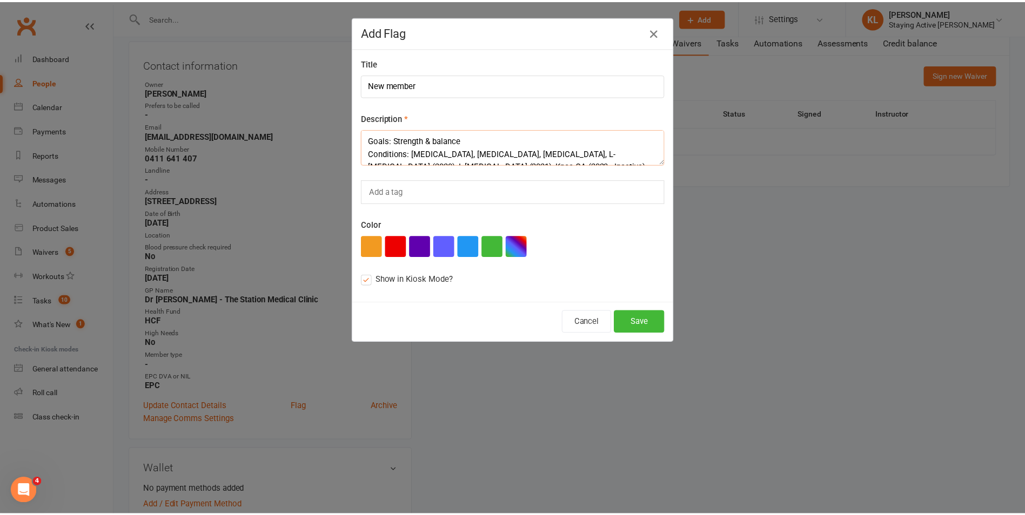
scroll to position [7, 0]
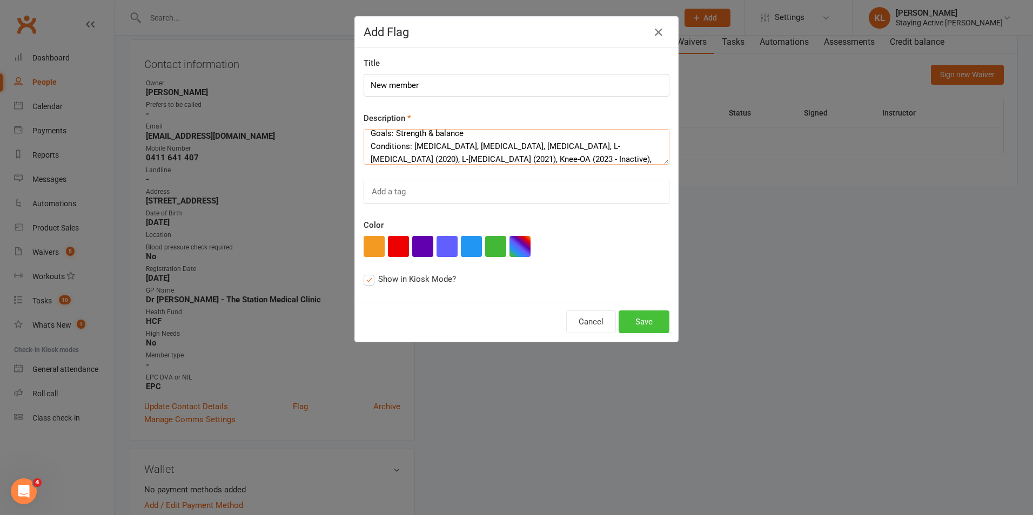
type textarea "Goals: Strength & balance Conditions: Asthma, Osteoporosis, Eczema, L-Breast ca…"
click at [643, 323] on button "Save" at bounding box center [644, 322] width 51 height 23
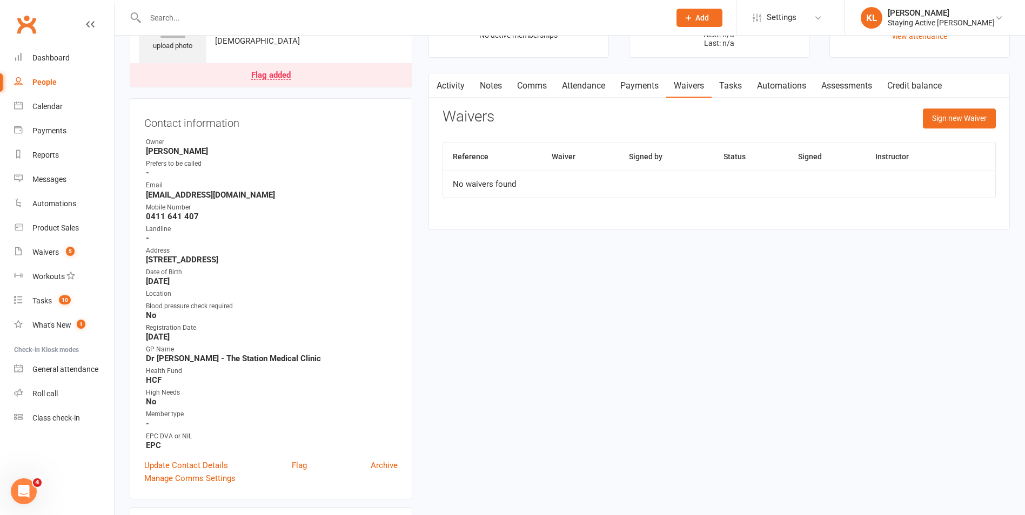
scroll to position [0, 0]
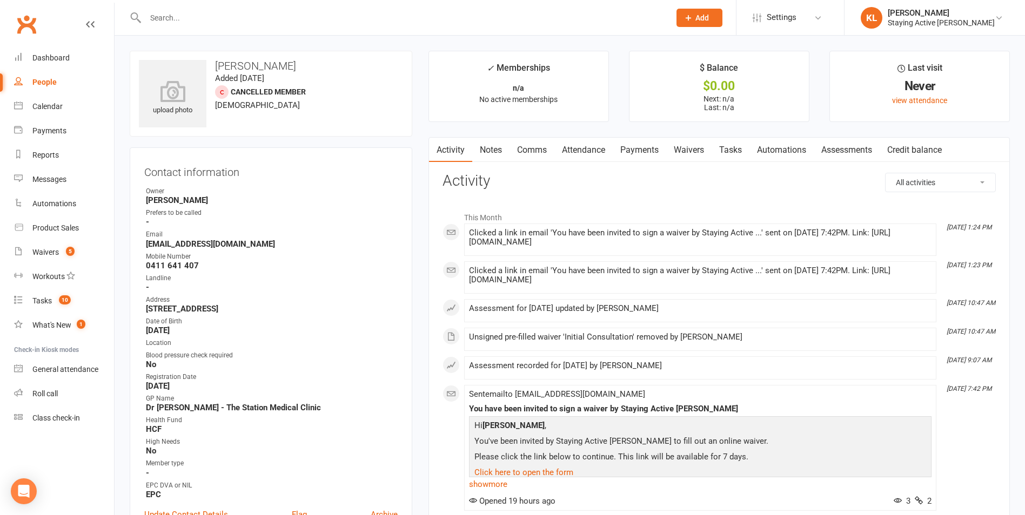
click at [218, 21] on input "text" at bounding box center [402, 17] width 520 height 15
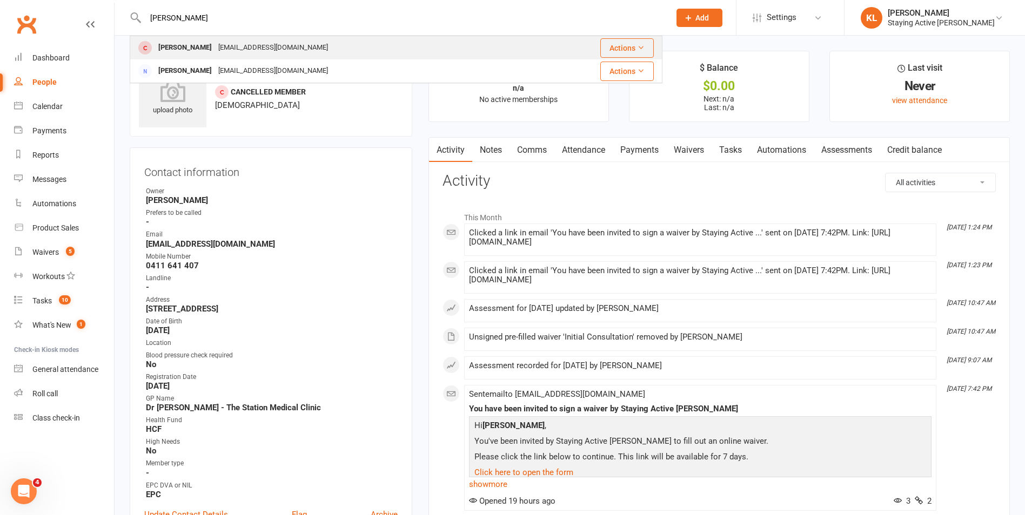
type input "indarjit"
click at [210, 41] on div "Indarjit Khuman" at bounding box center [185, 48] width 60 height 16
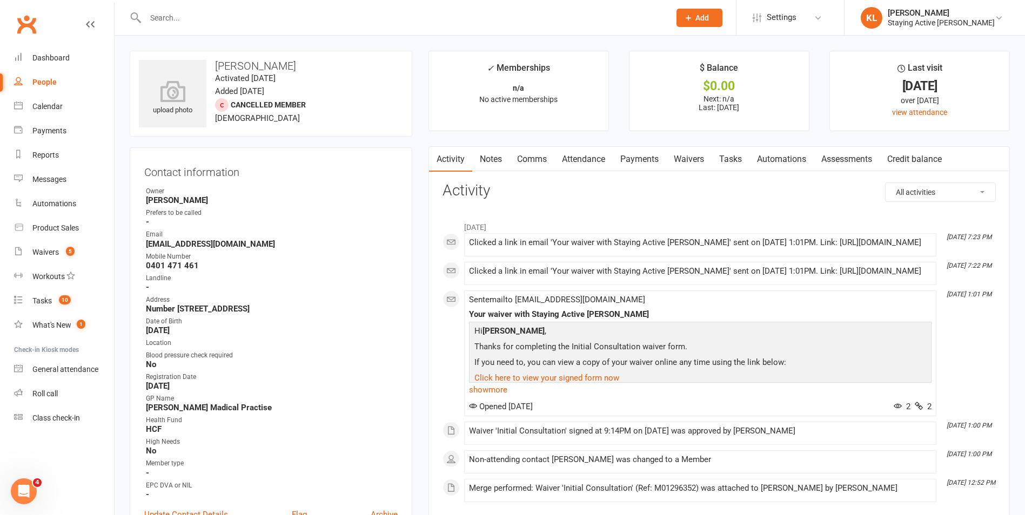
click at [691, 160] on link "Waivers" at bounding box center [688, 159] width 45 height 25
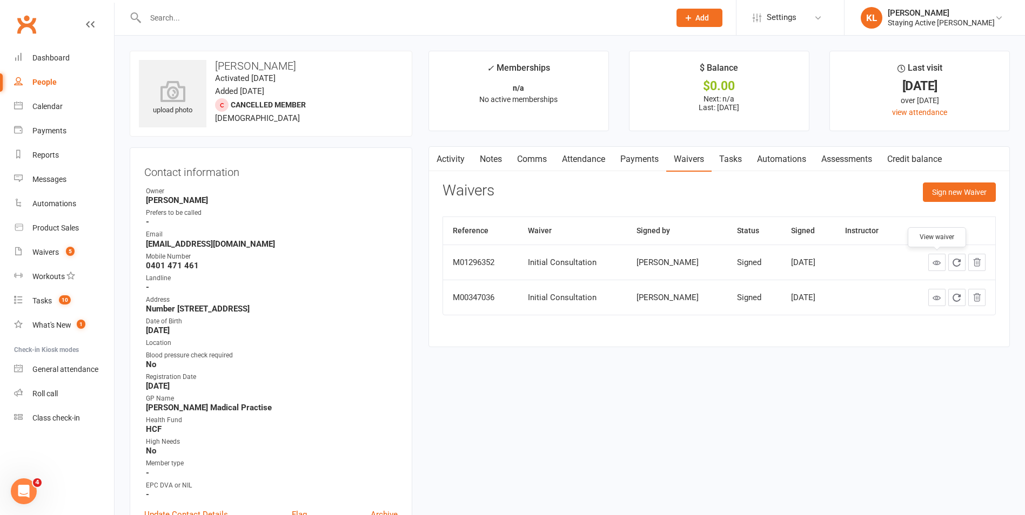
click at [941, 260] on icon at bounding box center [936, 263] width 8 height 8
drag, startPoint x: 146, startPoint y: 244, endPoint x: 236, endPoint y: 243, distance: 89.1
click at [236, 243] on strong "consult.isk@gmail.com" at bounding box center [272, 244] width 252 height 10
copy strong "consult.isk@gmail.com"
click at [55, 230] on div "Product Sales" at bounding box center [55, 228] width 46 height 9
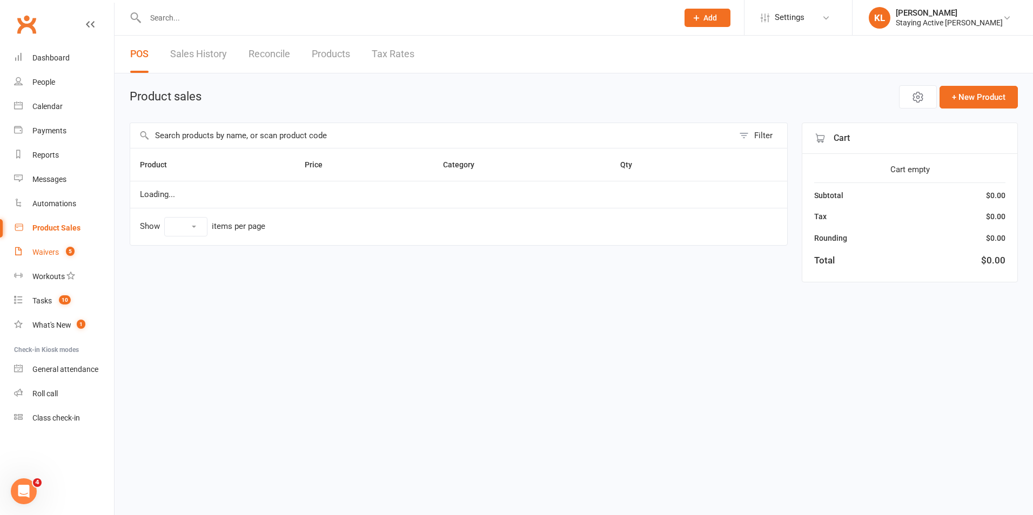
select select "10"
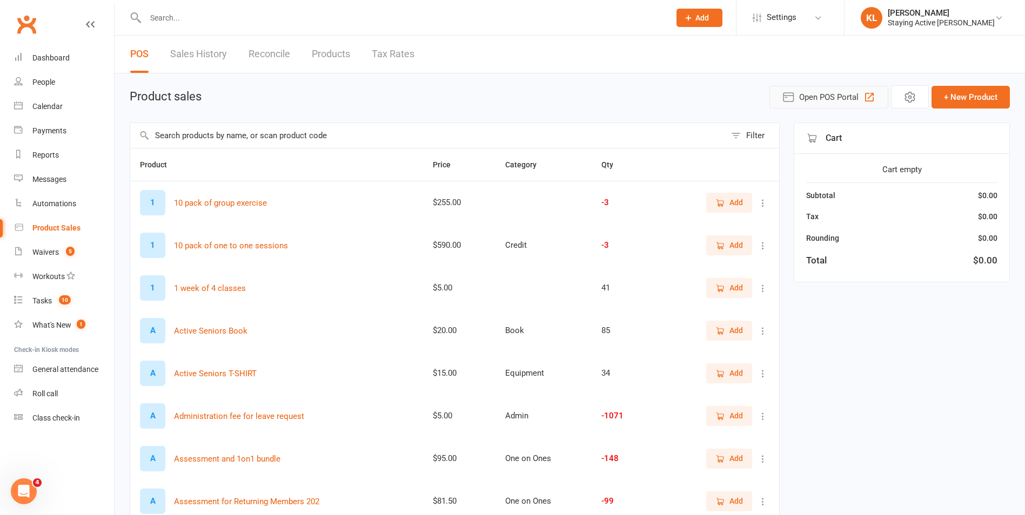
click at [813, 104] on button "Open POS Portal" at bounding box center [828, 97] width 119 height 23
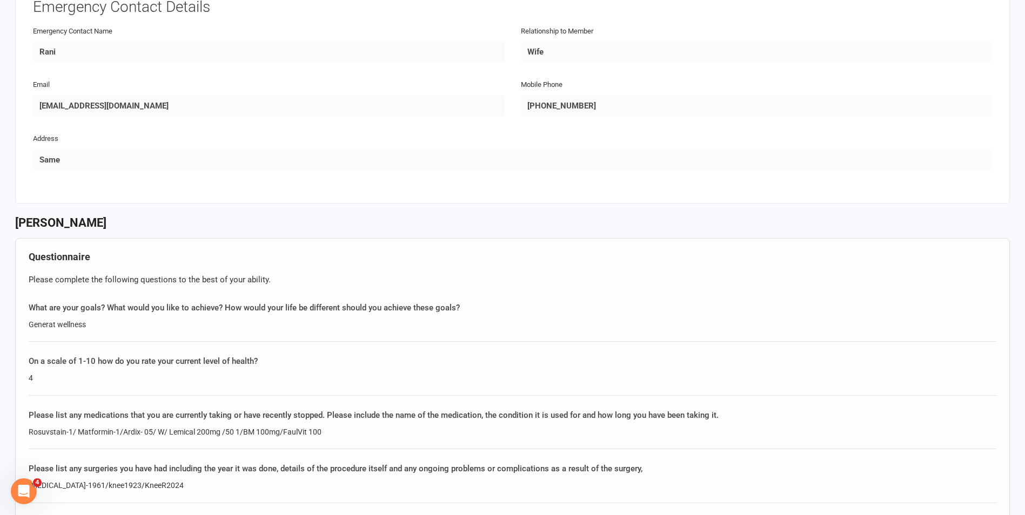
scroll to position [648, 0]
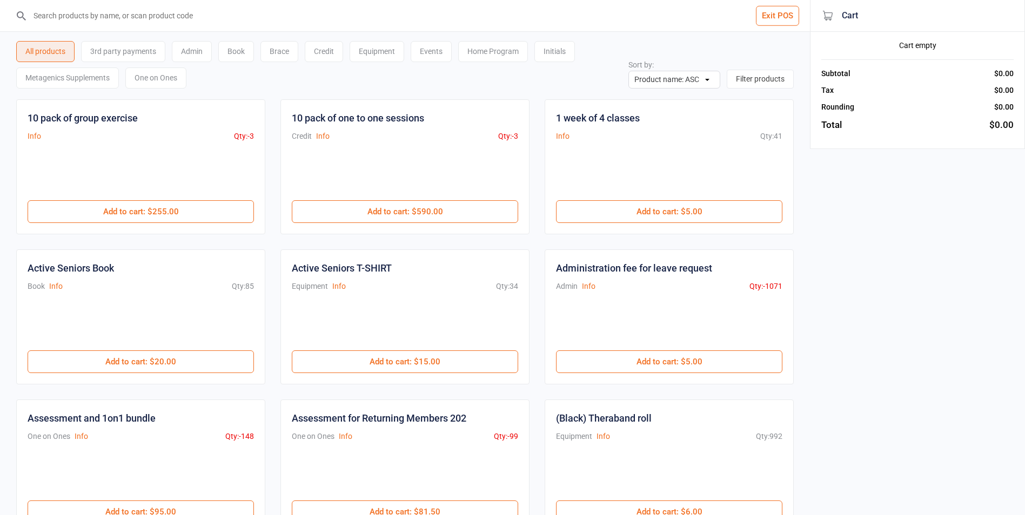
click at [62, 22] on input "search" at bounding box center [411, 15] width 767 height 31
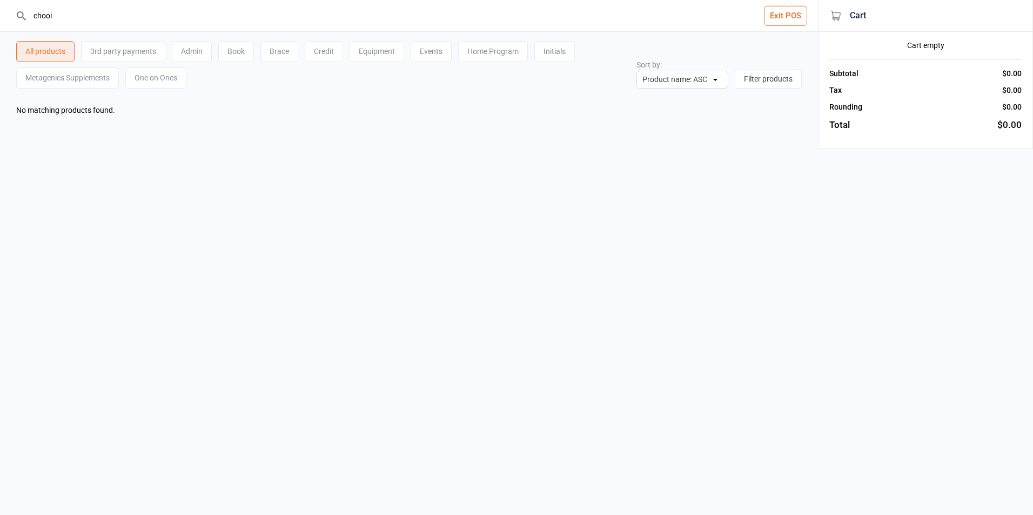
type input "chooi"
click at [156, 76] on div "One on Ones" at bounding box center [155, 78] width 61 height 21
click at [543, 52] on div "Initials" at bounding box center [554, 51] width 41 height 21
drag, startPoint x: 21, startPoint y: 21, endPoint x: -2, endPoint y: 21, distance: 23.2
click at [0, 21] on html "chooi Exit POS All products 3rd party payments Admin Book Brace Credit Equipmen…" at bounding box center [516, 257] width 1033 height 515
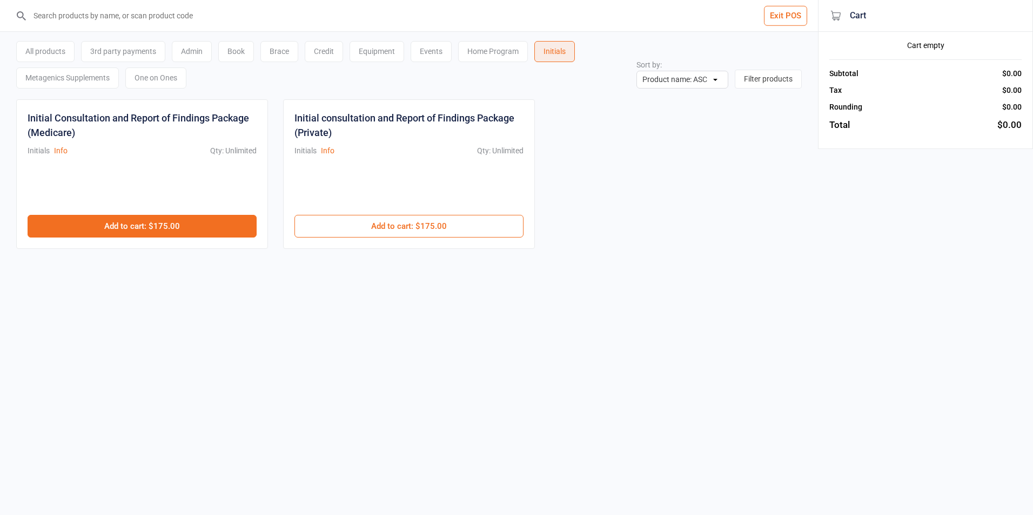
click at [173, 220] on button "Add to cart : $175.00" at bounding box center [142, 226] width 229 height 23
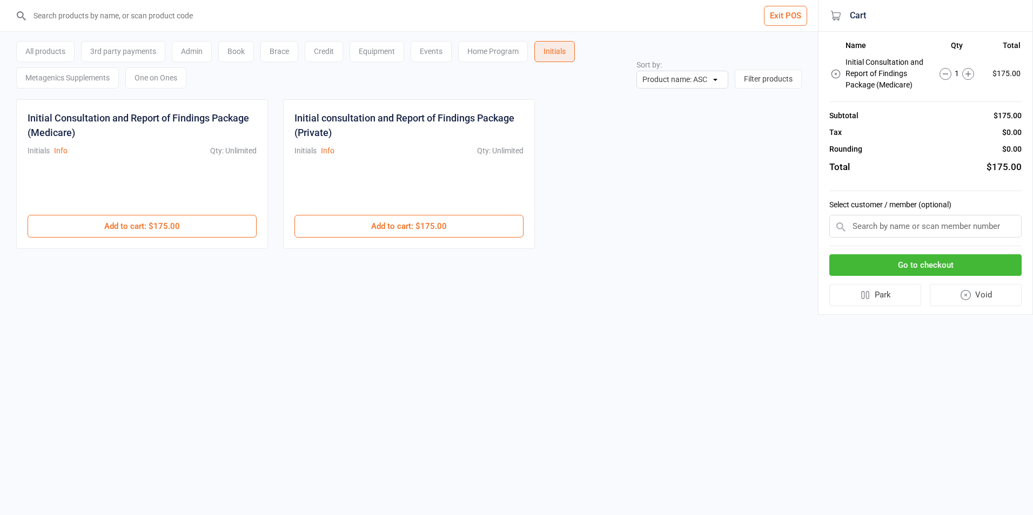
click at [874, 216] on div "Select customer / member (optional)" at bounding box center [925, 218] width 192 height 55
click at [874, 219] on input "text" at bounding box center [925, 226] width 192 height 23
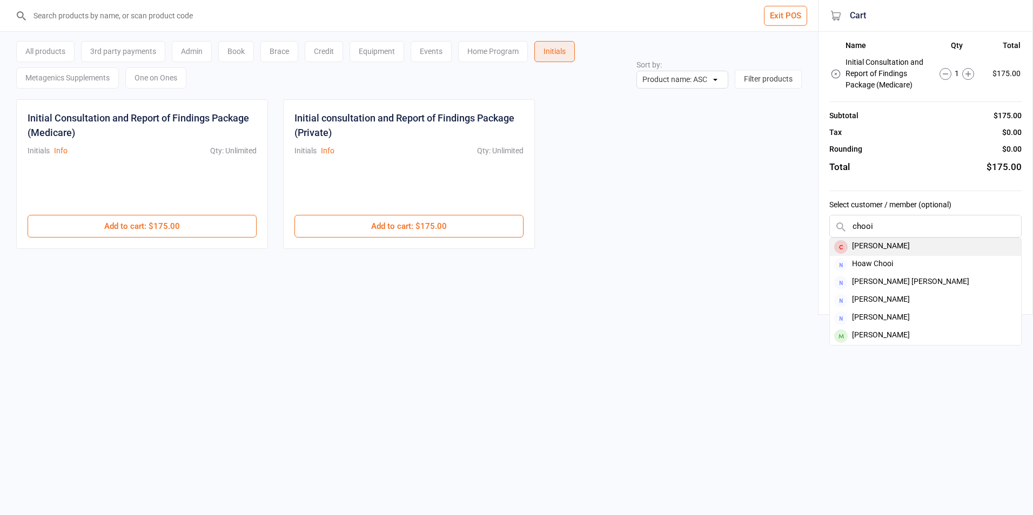
type input "chooi"
click at [876, 247] on div "[PERSON_NAME]" at bounding box center [925, 247] width 191 height 18
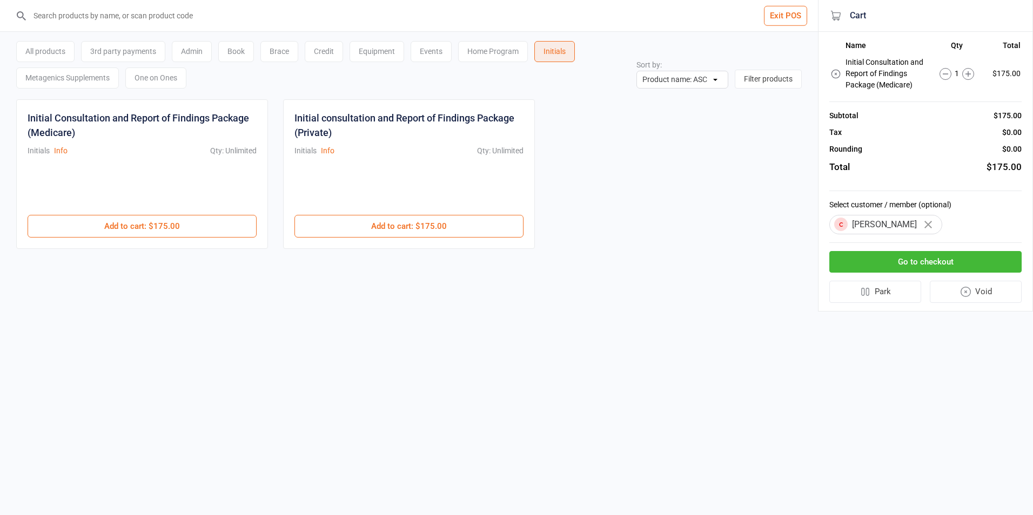
click at [937, 258] on button "Go to checkout" at bounding box center [925, 262] width 192 height 22
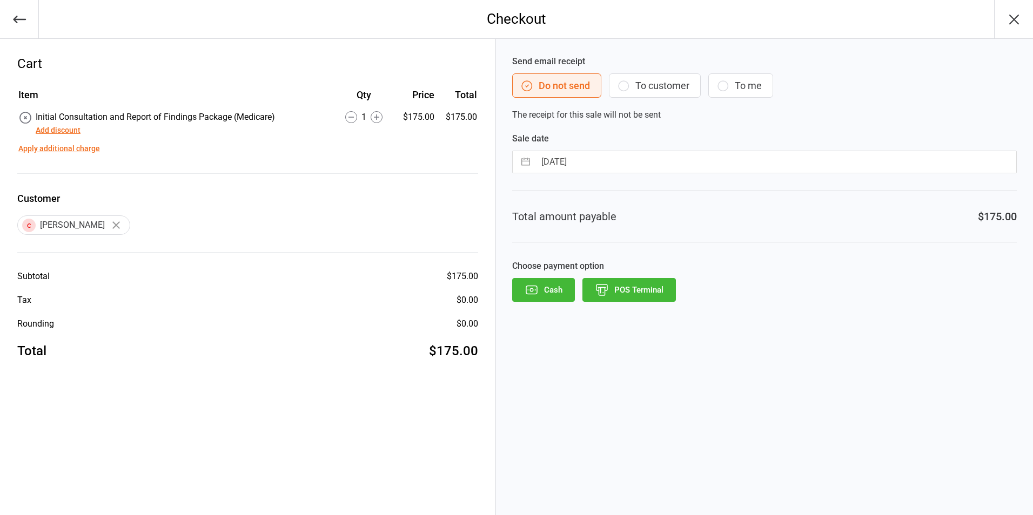
click at [639, 293] on button "POS Terminal" at bounding box center [628, 290] width 93 height 24
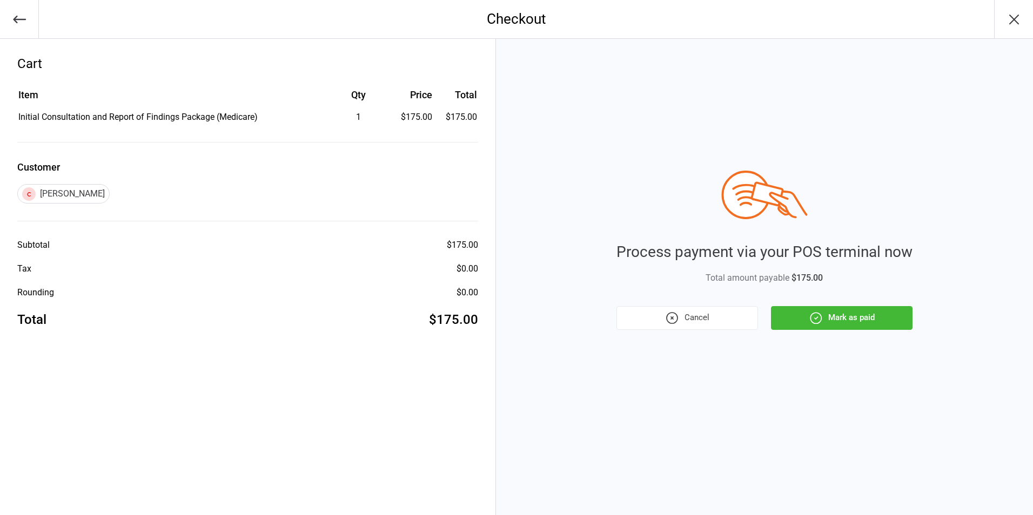
click at [842, 314] on button "Mark as paid" at bounding box center [842, 318] width 142 height 24
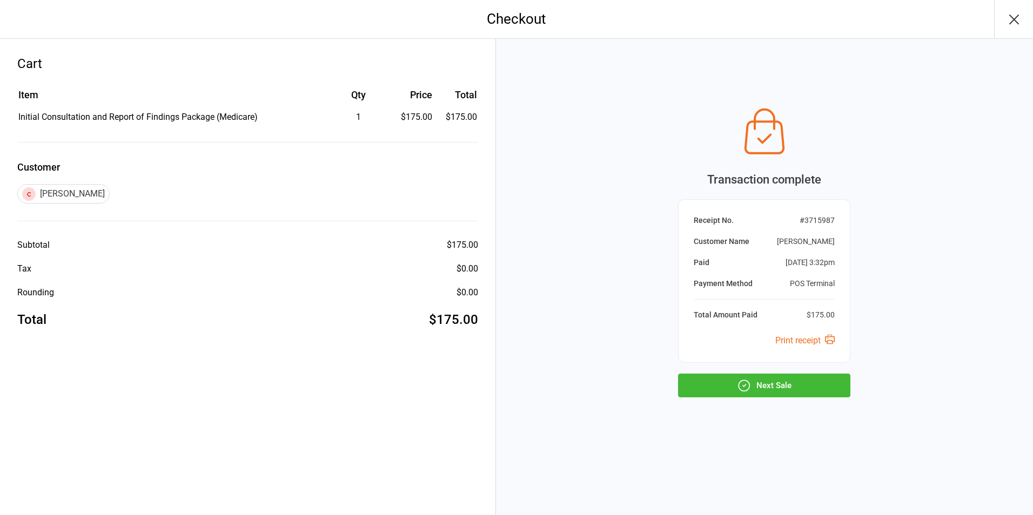
click at [752, 391] on button "Next Sale" at bounding box center [764, 386] width 172 height 24
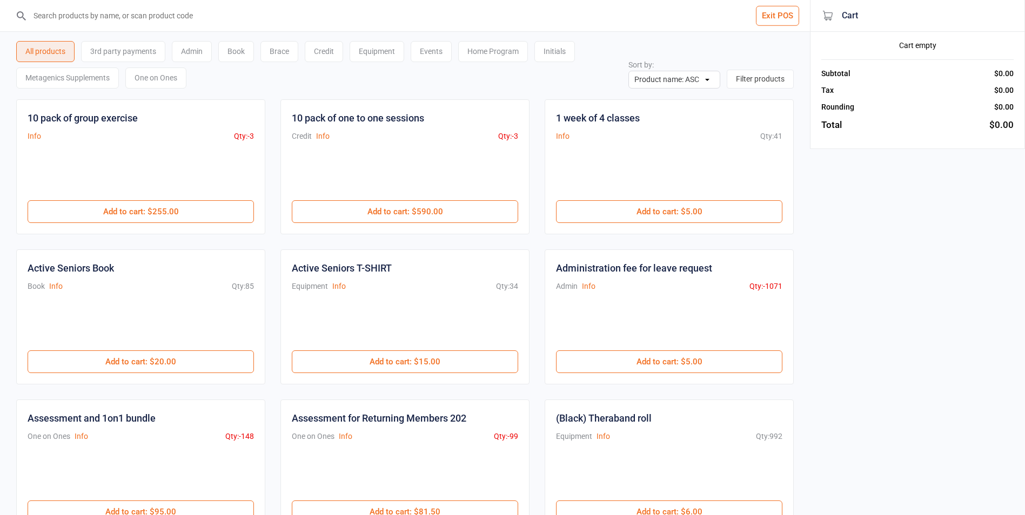
click at [770, 12] on button "Exit POS" at bounding box center [777, 16] width 43 height 20
